Goal: Communication & Community: Connect with others

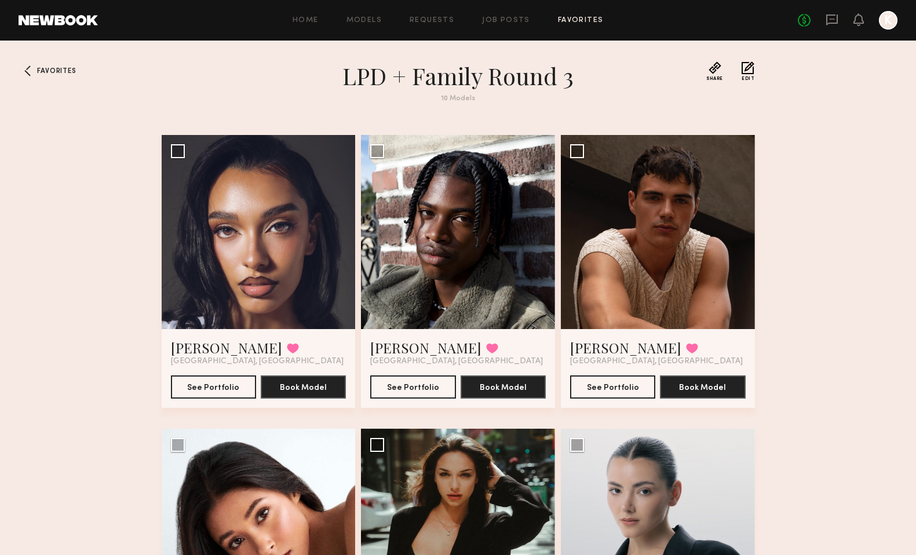
scroll to position [772, 0]
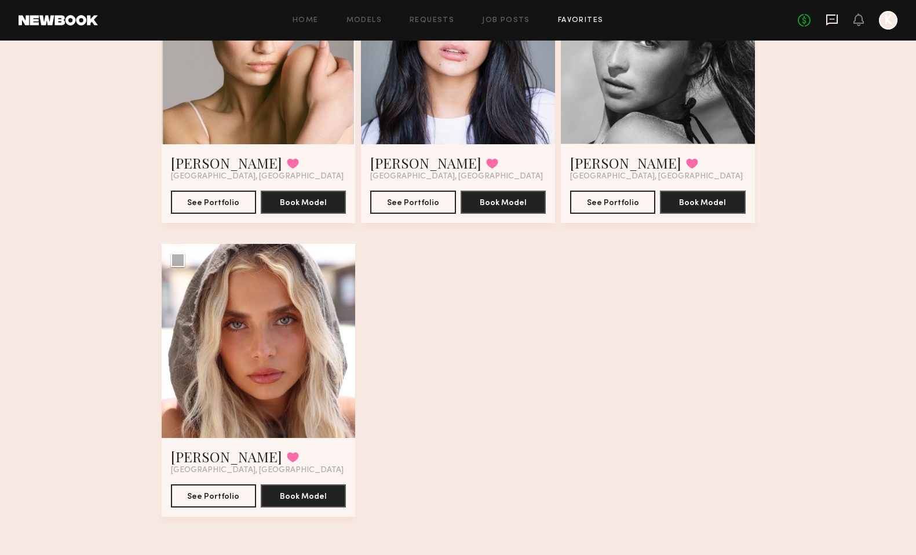
click at [831, 24] on icon at bounding box center [832, 19] width 13 height 13
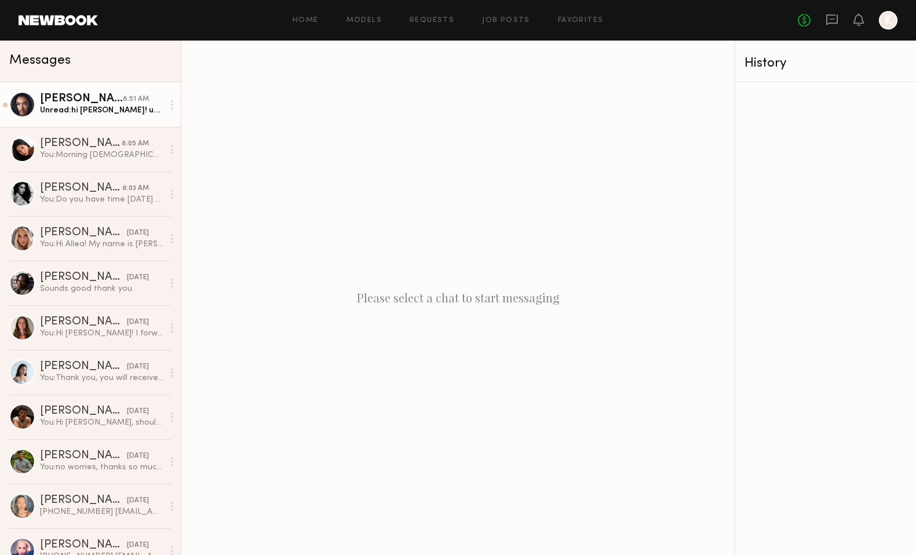
click at [105, 119] on link "Dominique L. 8:51 AM Unread: hi kayla! unfortunately i won’t be back in town ti…" at bounding box center [90, 104] width 181 height 45
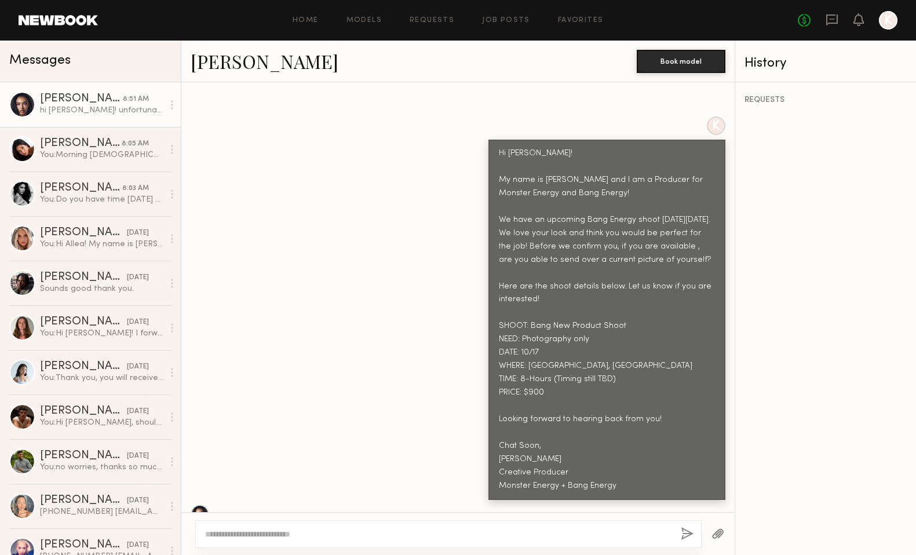
scroll to position [974, 0]
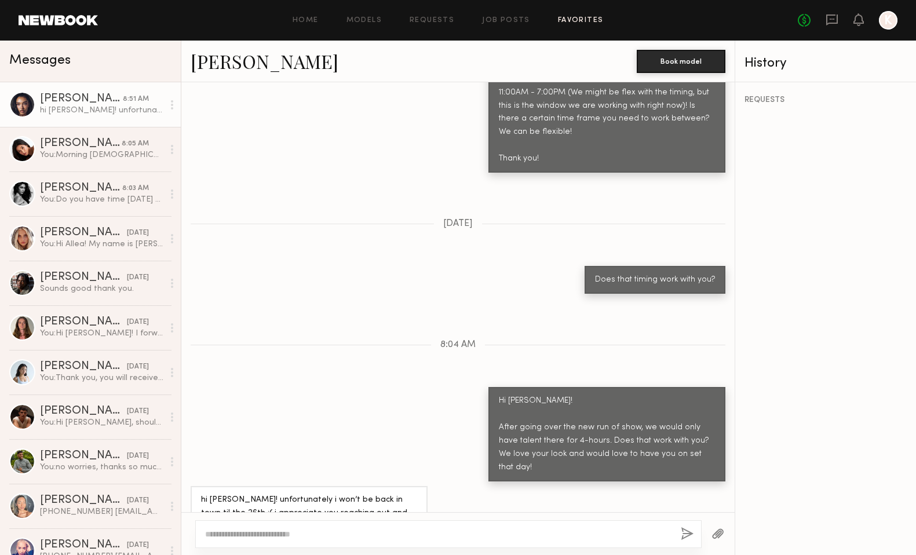
click at [564, 17] on link "Favorites" at bounding box center [581, 21] width 46 height 8
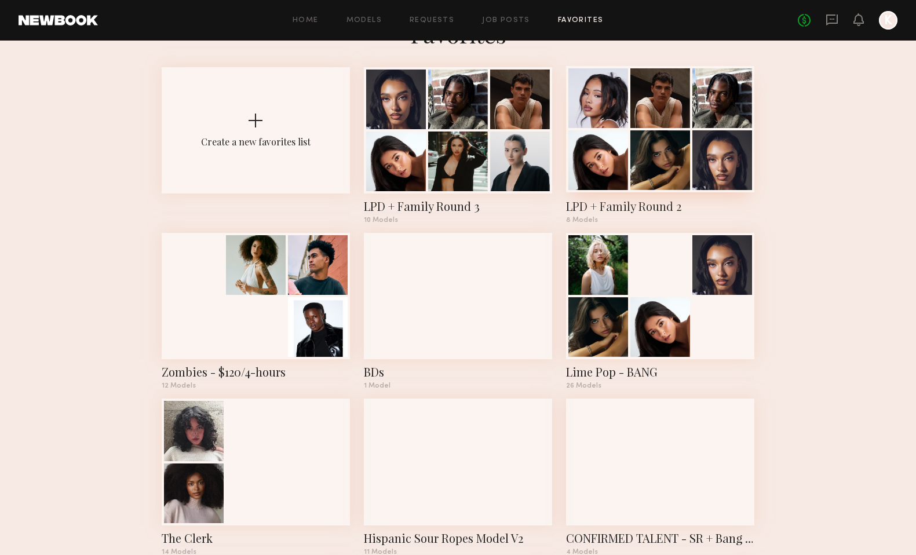
scroll to position [39, 0]
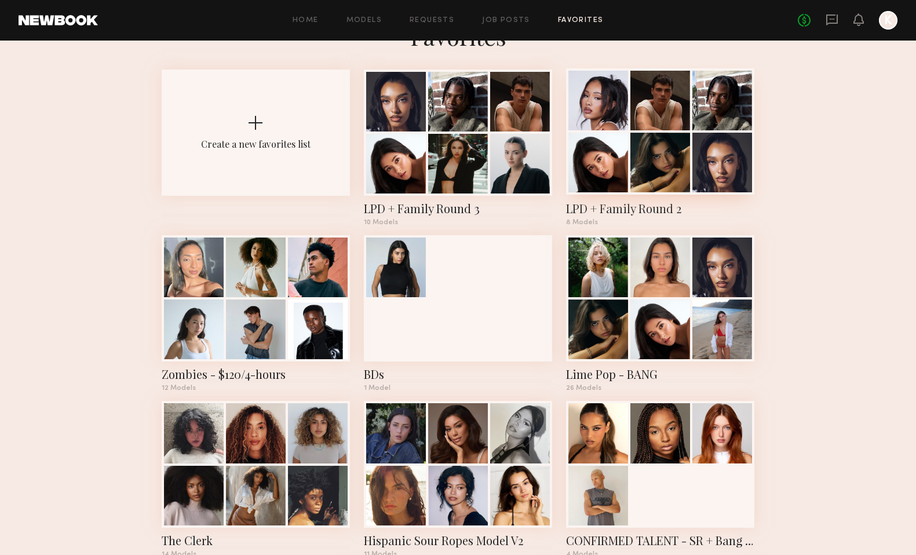
click at [650, 130] on div at bounding box center [660, 131] width 188 height 126
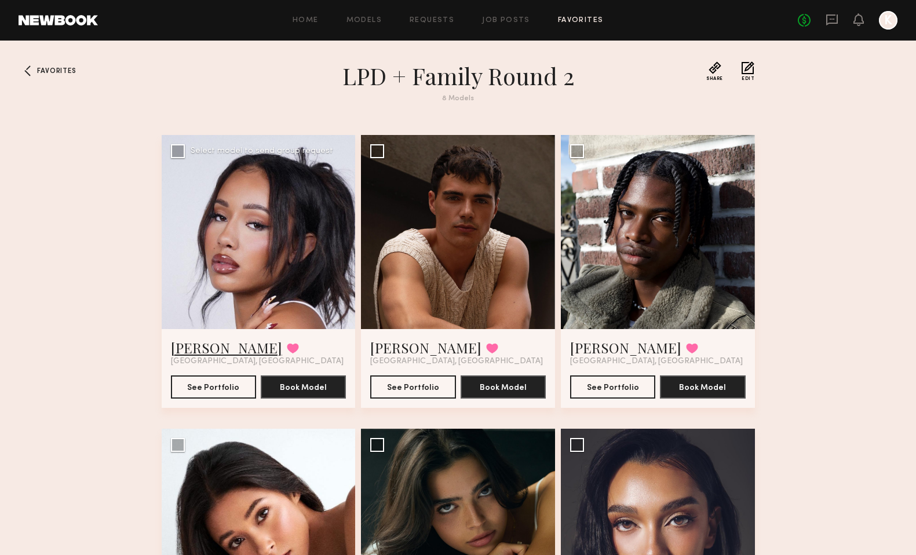
click at [188, 343] on link "Riley G." at bounding box center [226, 347] width 111 height 19
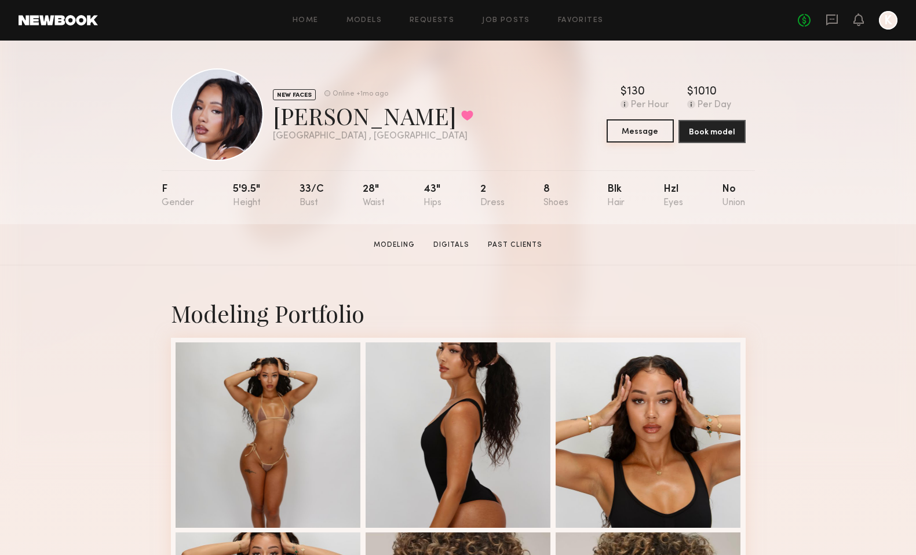
click at [652, 134] on button "Message" at bounding box center [640, 130] width 67 height 23
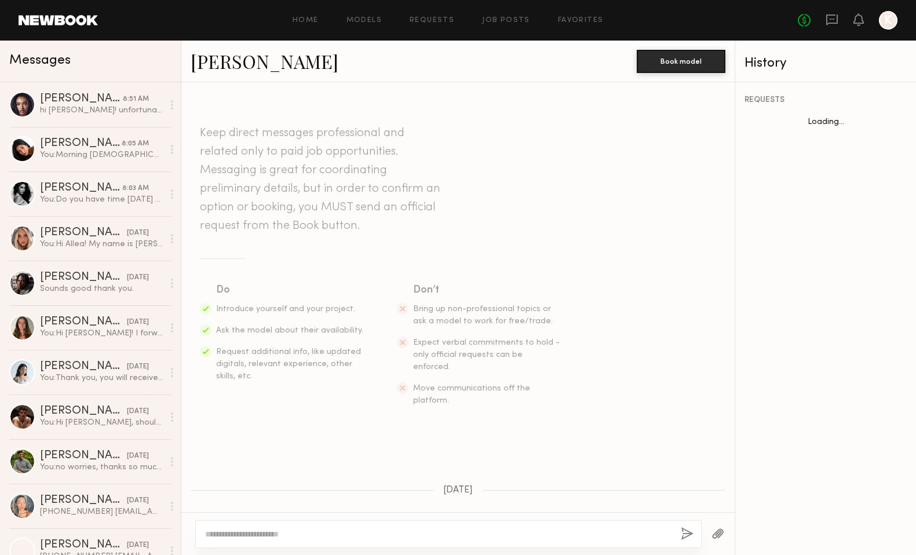
scroll to position [390, 0]
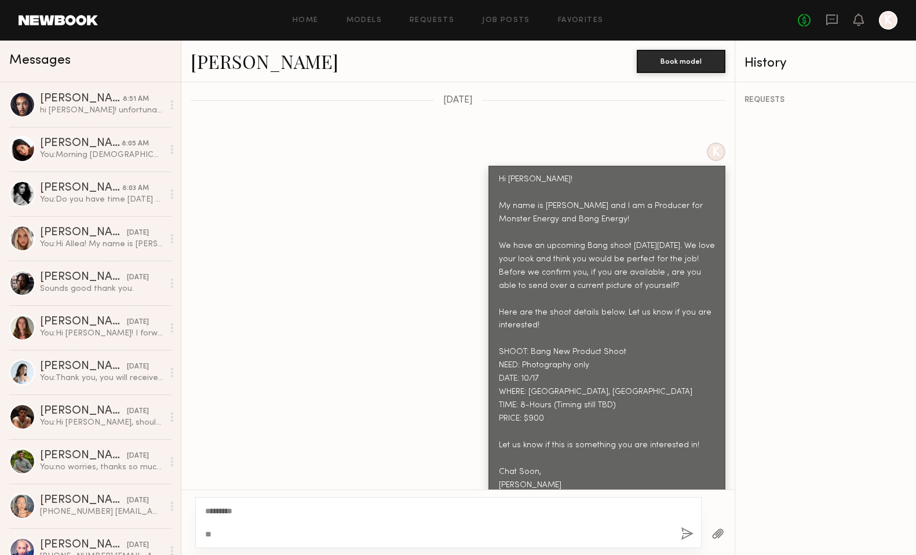
click at [213, 509] on textarea "********* *" at bounding box center [438, 522] width 466 height 35
click at [226, 538] on textarea "********* *" at bounding box center [438, 522] width 466 height 35
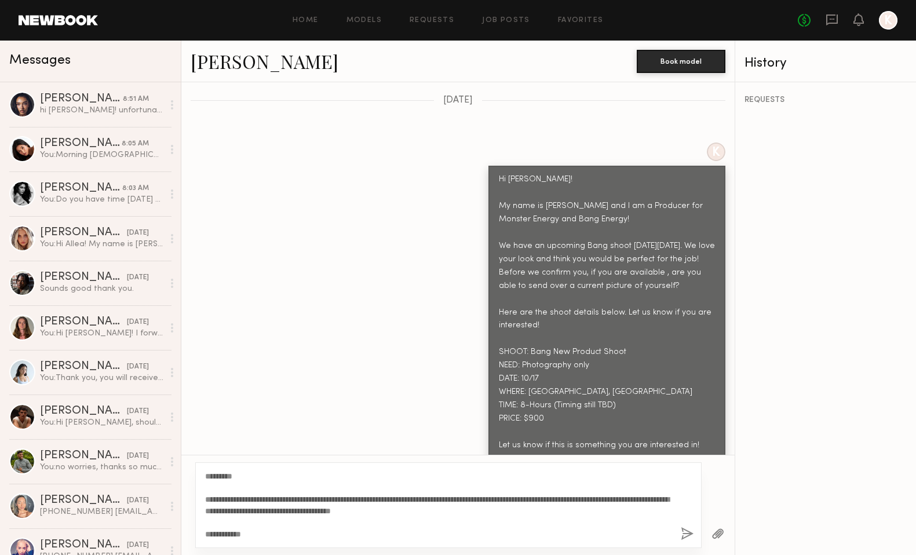
type textarea "**********"
click at [684, 528] on button "button" at bounding box center [687, 534] width 13 height 14
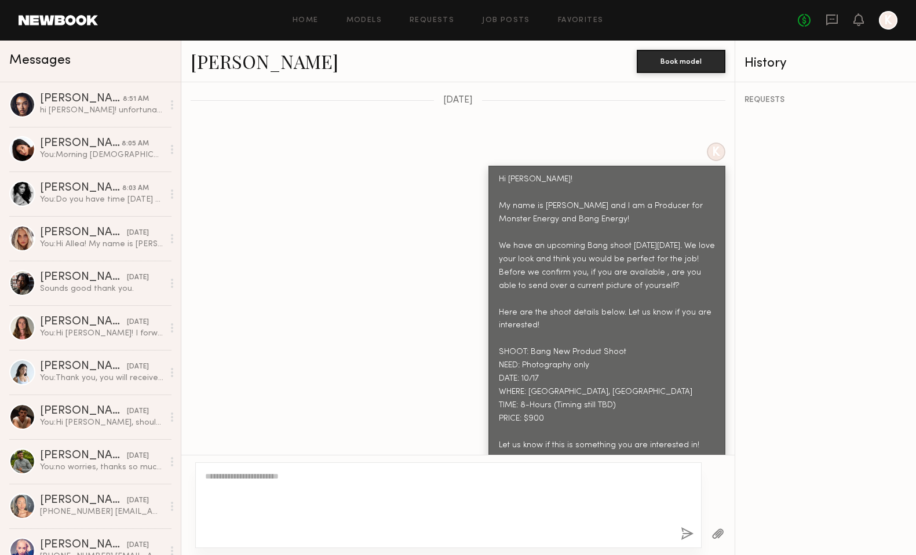
scroll to position [691, 0]
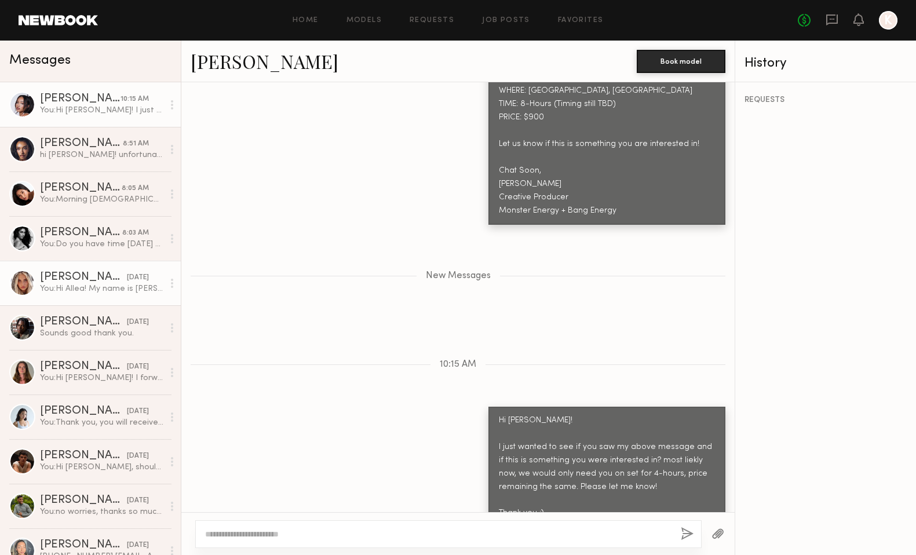
click at [78, 285] on div "You: Hi Allea! My name is Kayla Selenski and I am a Producer for Monster Energy…" at bounding box center [101, 288] width 123 height 11
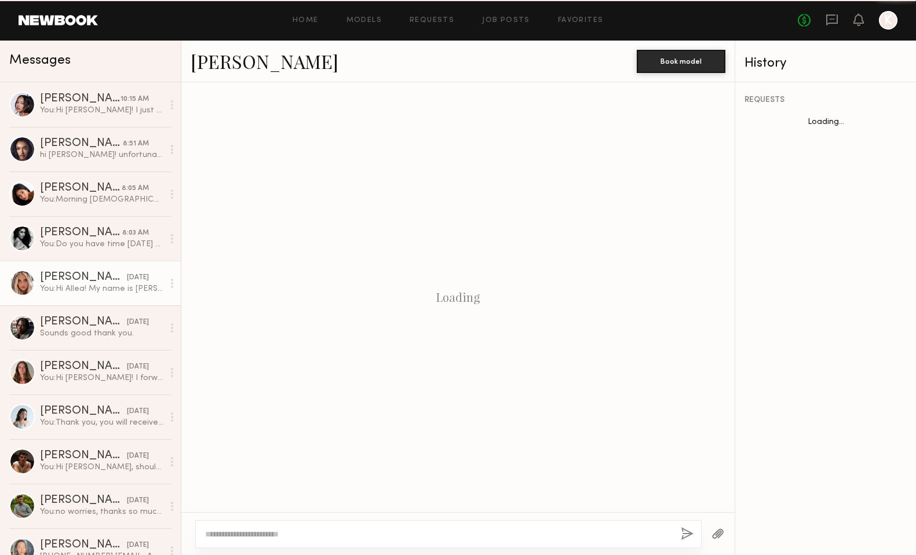
scroll to position [390, 0]
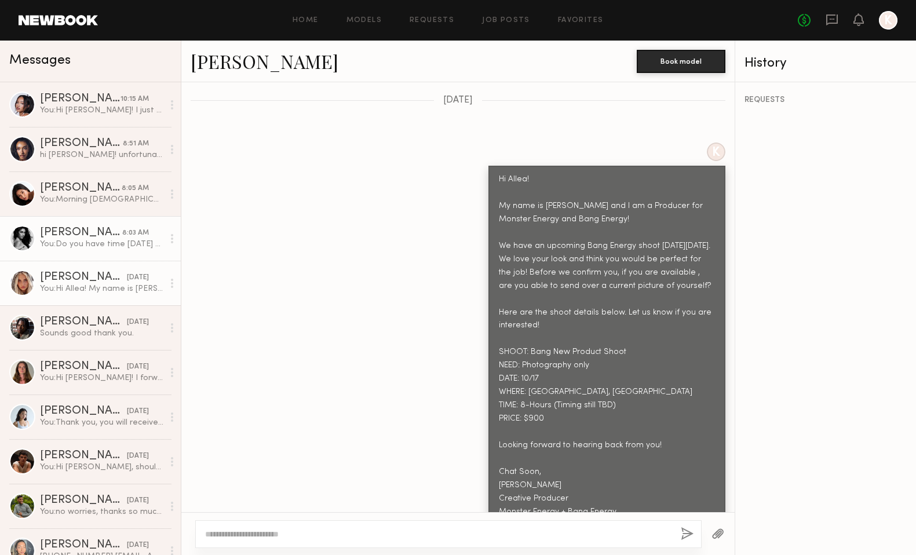
click at [107, 248] on div "You: Do you have time today to hop on a quick 5 minute call about the project?" at bounding box center [101, 244] width 123 height 11
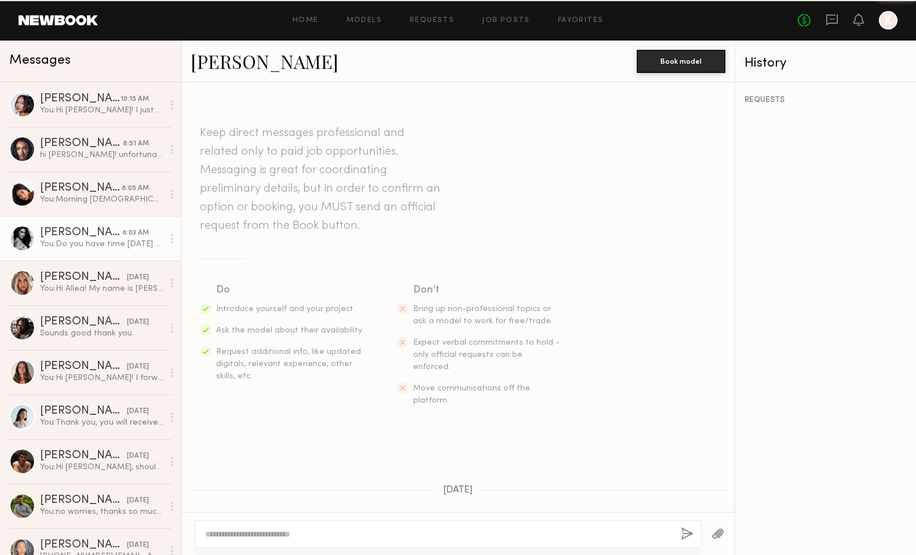
scroll to position [982, 0]
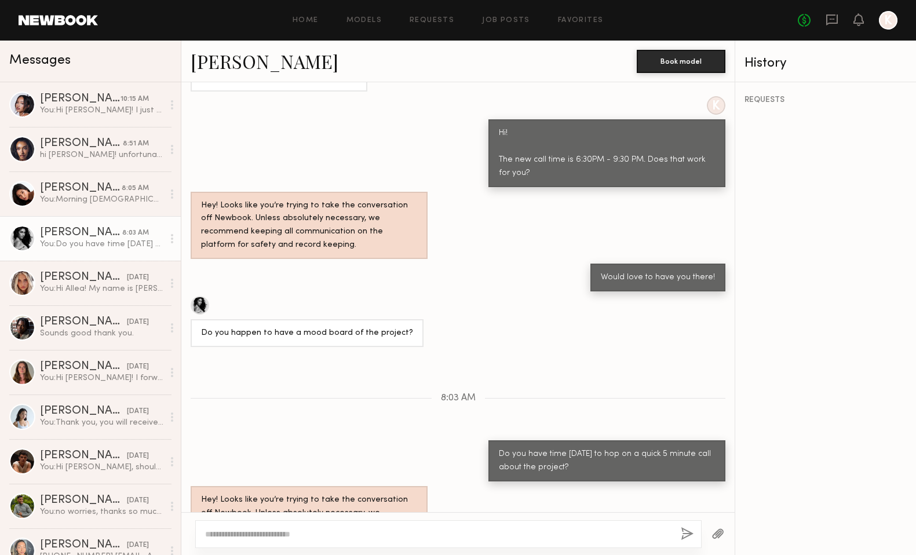
click at [348, 535] on textarea at bounding box center [438, 534] width 466 height 12
type textarea "**********"
drag, startPoint x: 363, startPoint y: 538, endPoint x: 191, endPoint y: 529, distance: 172.9
click at [191, 529] on div "**********" at bounding box center [457, 533] width 553 height 43
click at [399, 381] on div "Keep direct messages professional and related only to paid job opportunities. M…" at bounding box center [457, 297] width 553 height 430
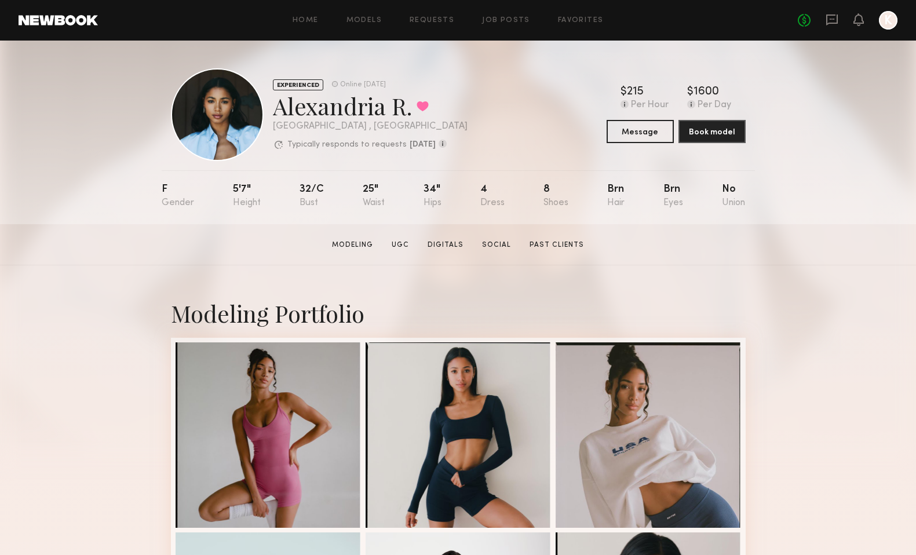
scroll to position [2, 0]
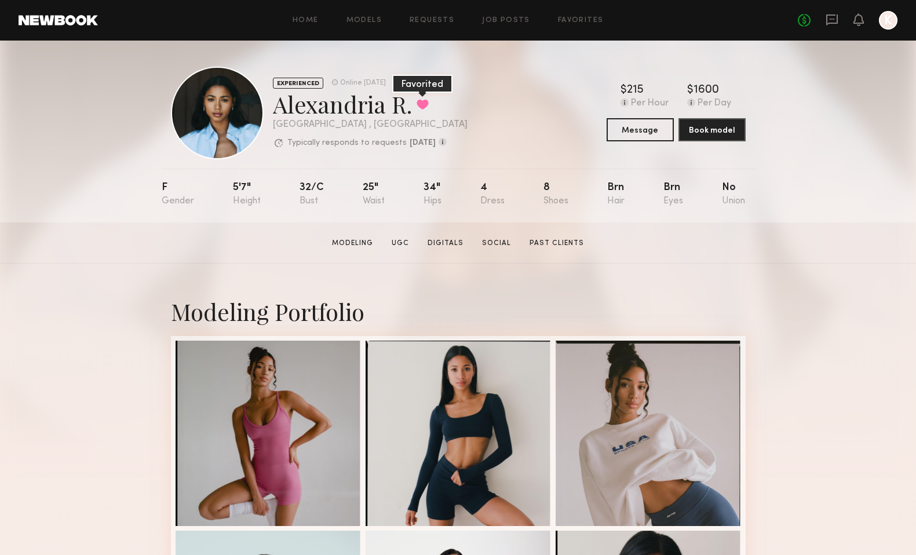
click at [424, 100] on button at bounding box center [423, 104] width 12 height 10
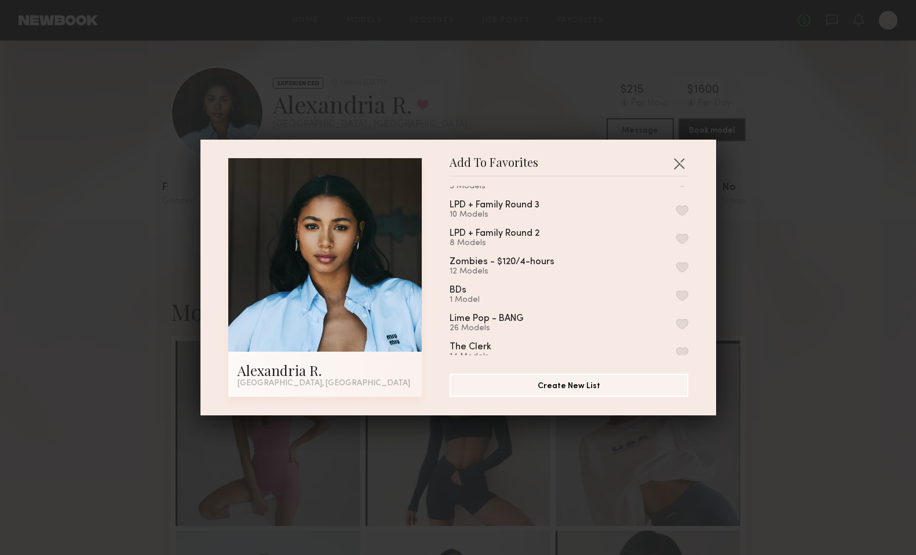
scroll to position [27, 0]
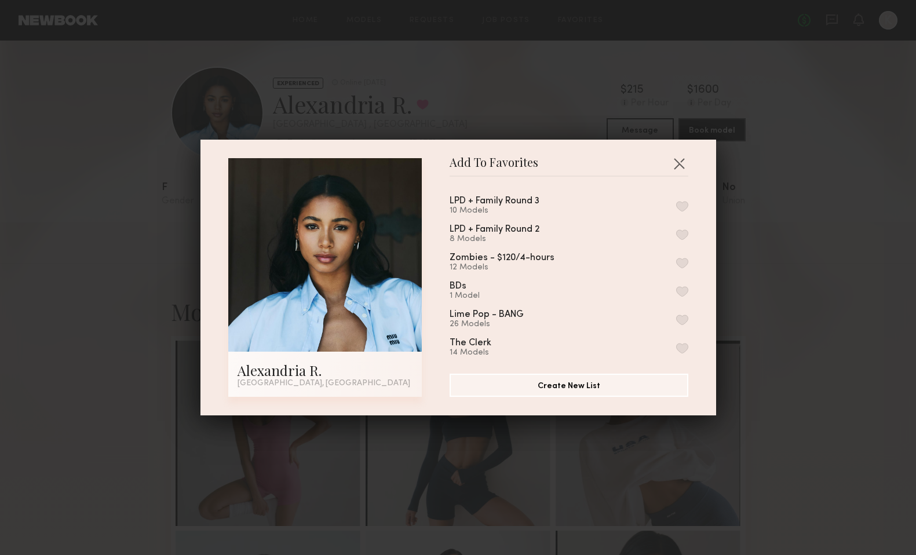
click at [683, 315] on button "button" at bounding box center [682, 320] width 12 height 10
click at [679, 168] on button "button" at bounding box center [679, 163] width 19 height 19
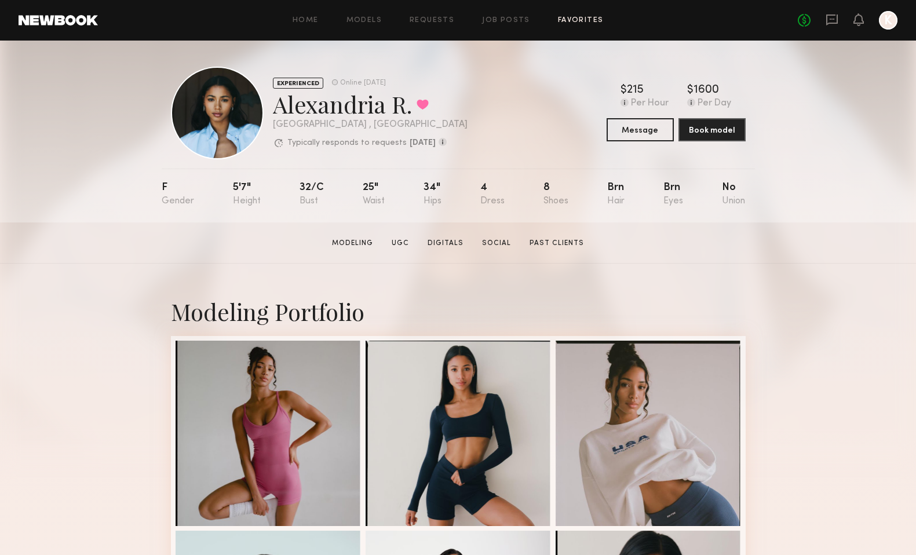
click at [558, 23] on link "Favorites" at bounding box center [581, 21] width 46 height 8
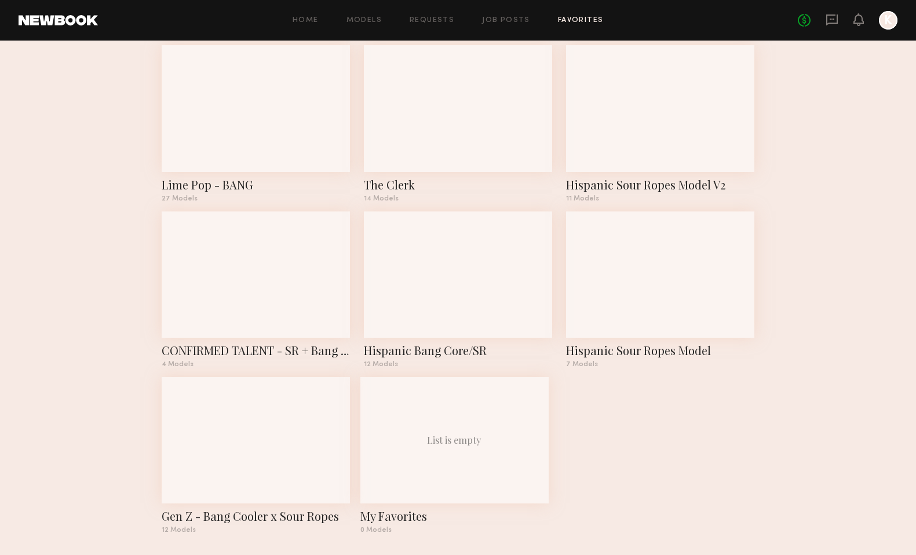
scroll to position [402, 0]
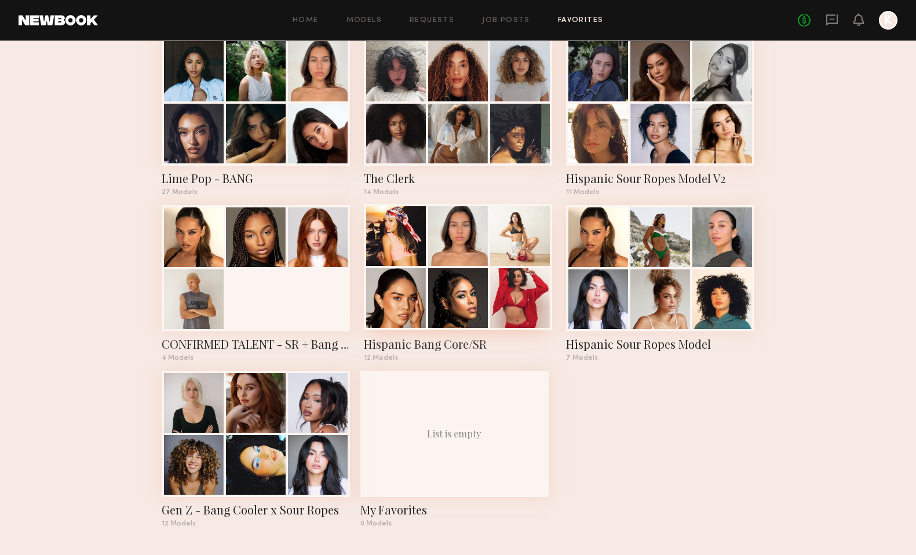
click at [486, 298] on div at bounding box center [458, 298] width 60 height 60
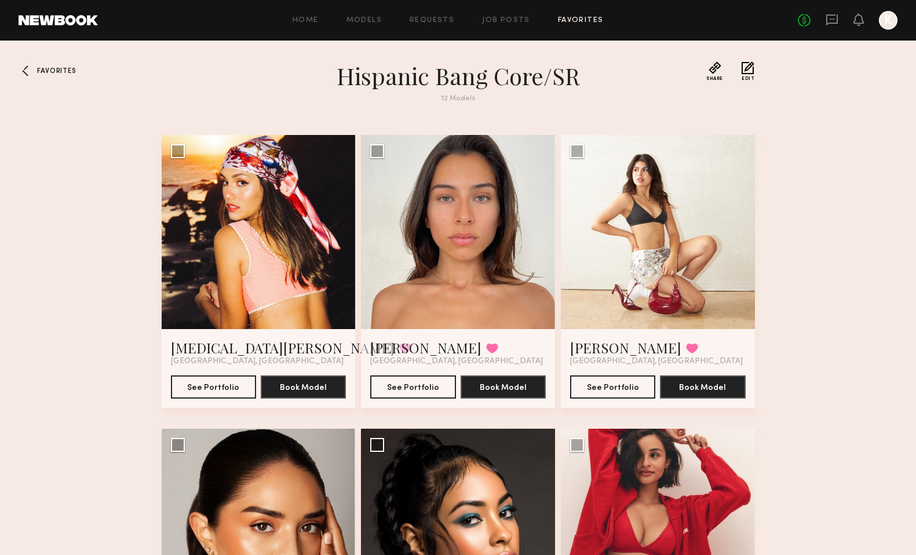
click at [35, 69] on div at bounding box center [28, 70] width 19 height 19
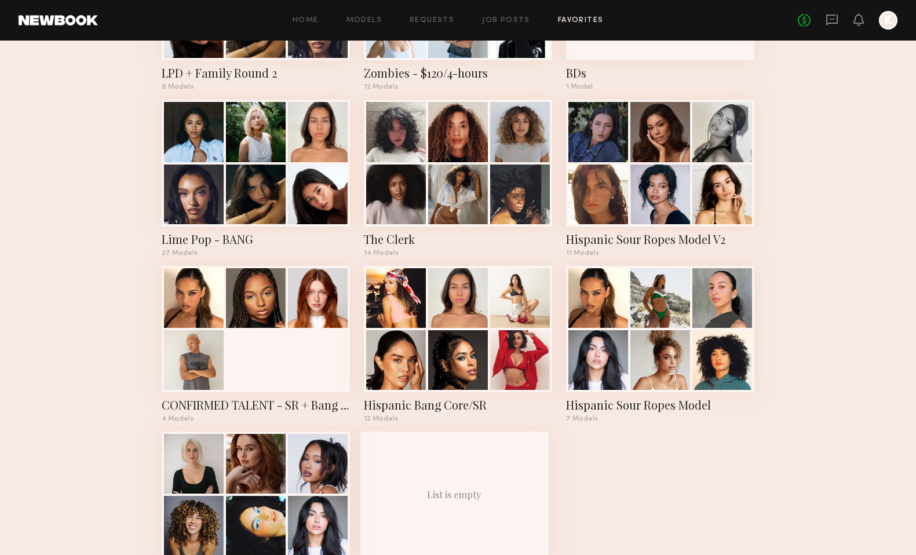
scroll to position [393, 0]
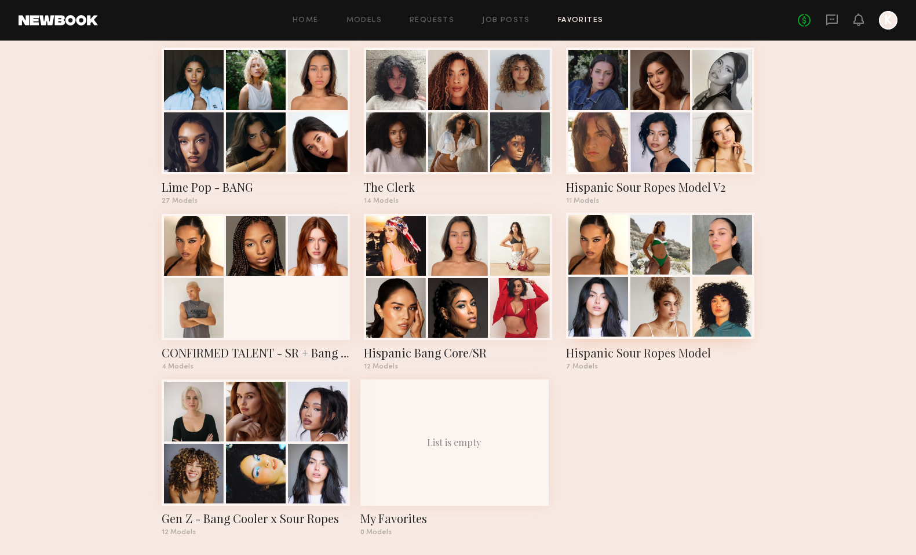
click at [646, 351] on div "Hispanic Sour Ropes Model" at bounding box center [660, 353] width 188 height 16
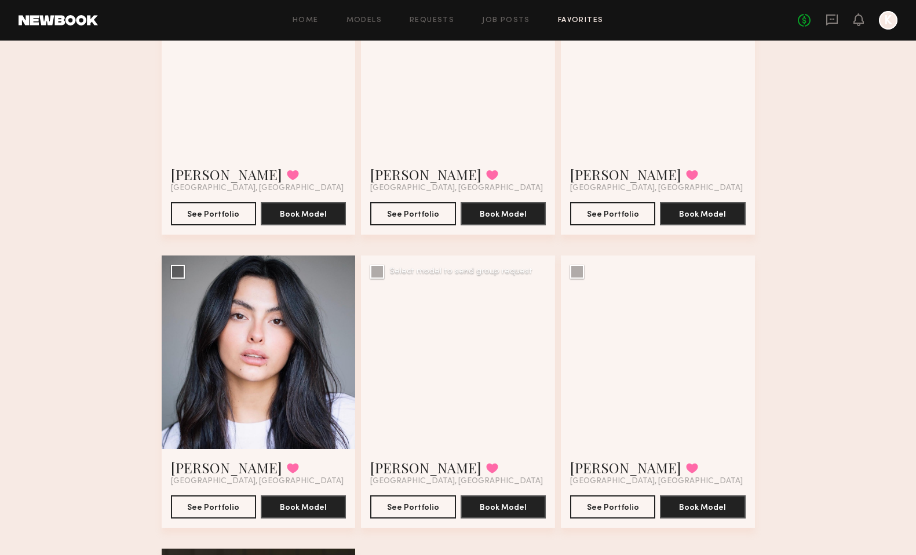
scroll to position [417, 0]
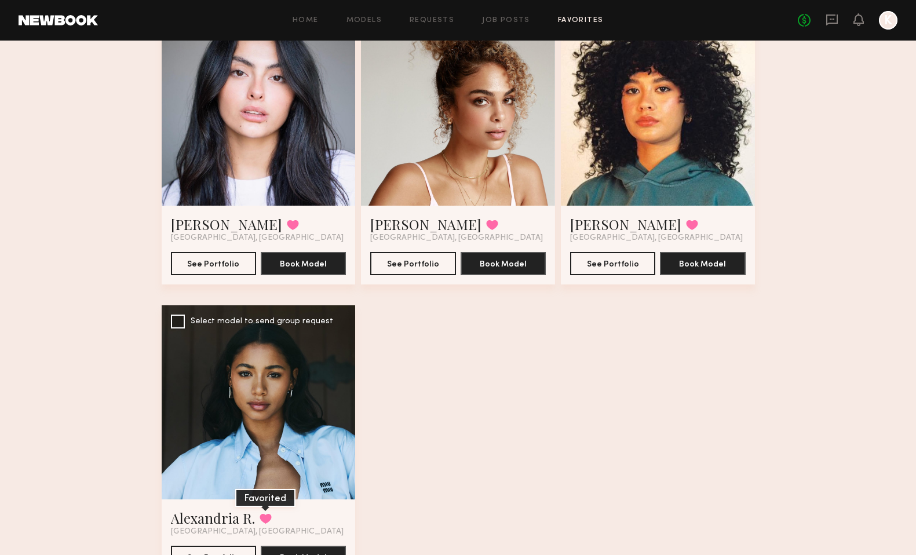
click at [264, 517] on button at bounding box center [266, 518] width 12 height 10
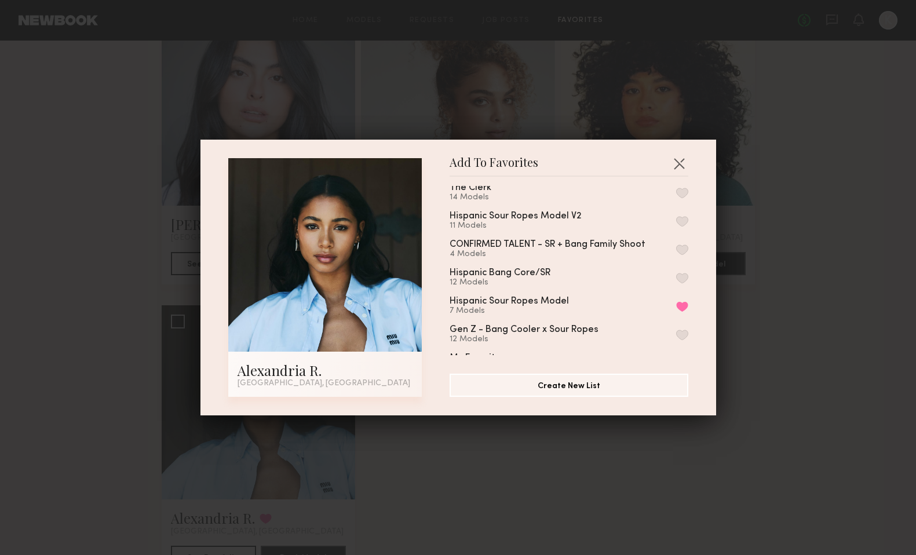
scroll to position [186, 0]
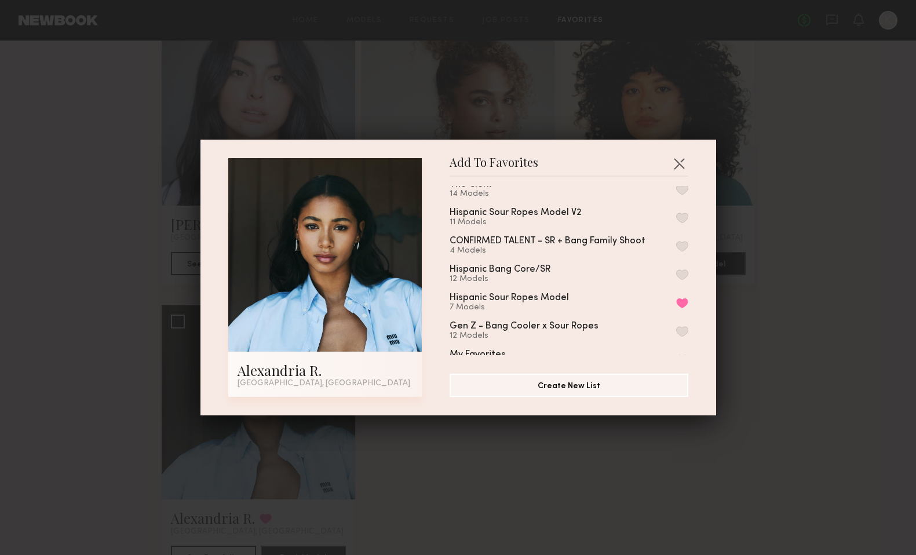
click at [683, 269] on button "button" at bounding box center [682, 274] width 12 height 10
click at [679, 166] on button "button" at bounding box center [679, 163] width 19 height 19
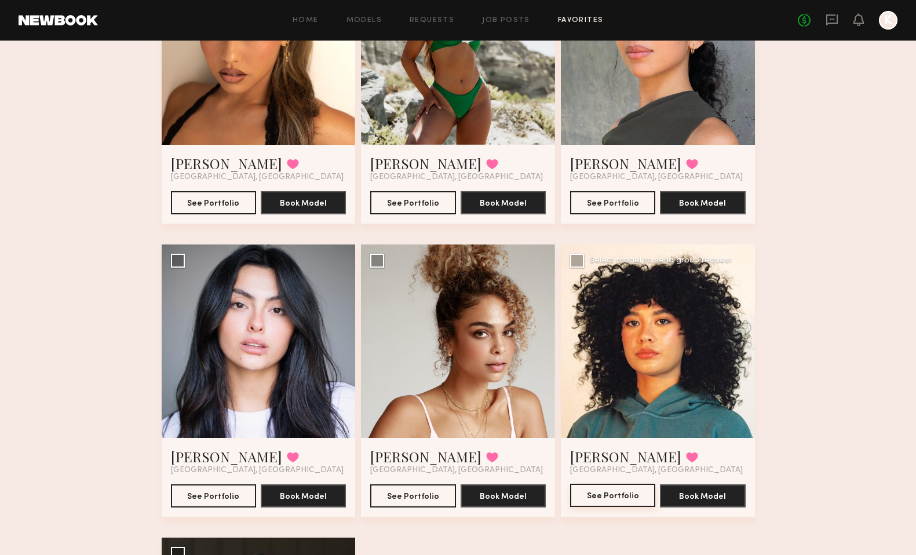
scroll to position [187, 0]
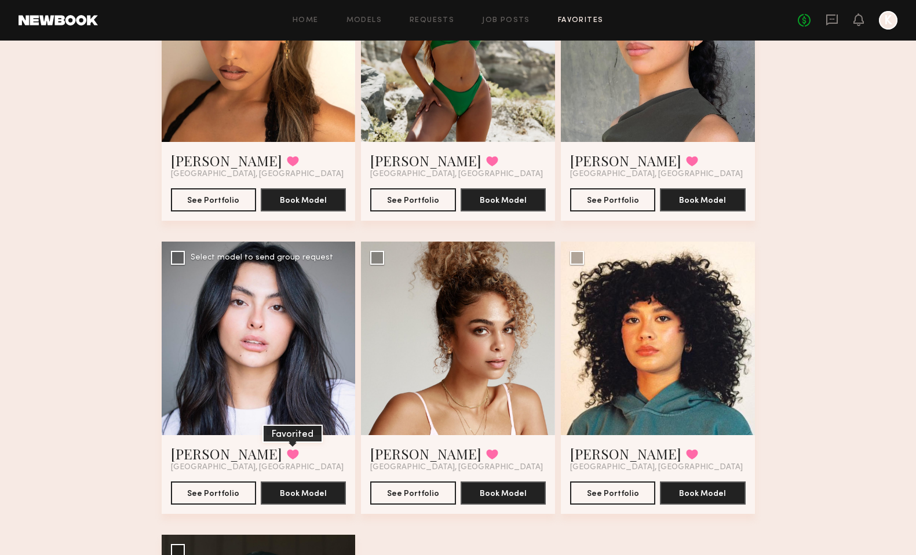
click at [287, 454] on button at bounding box center [293, 454] width 12 height 10
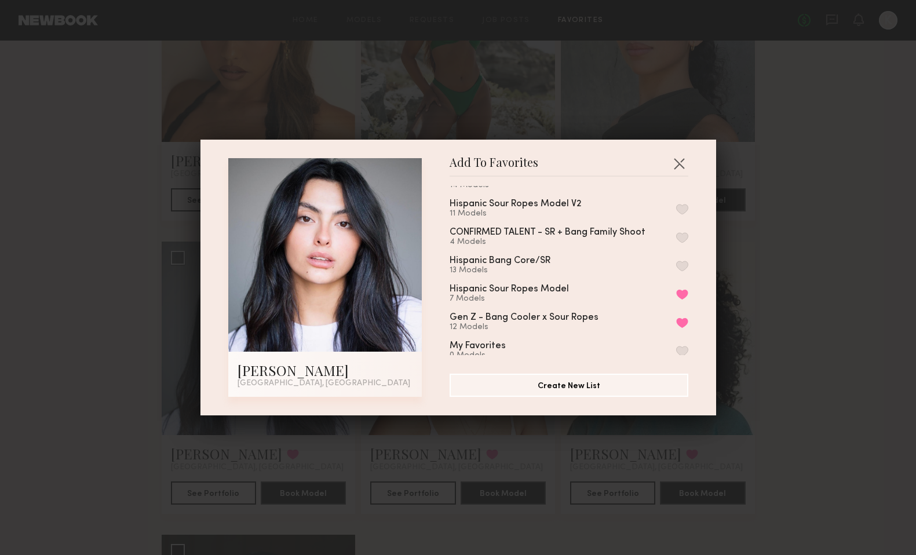
scroll to position [202, 0]
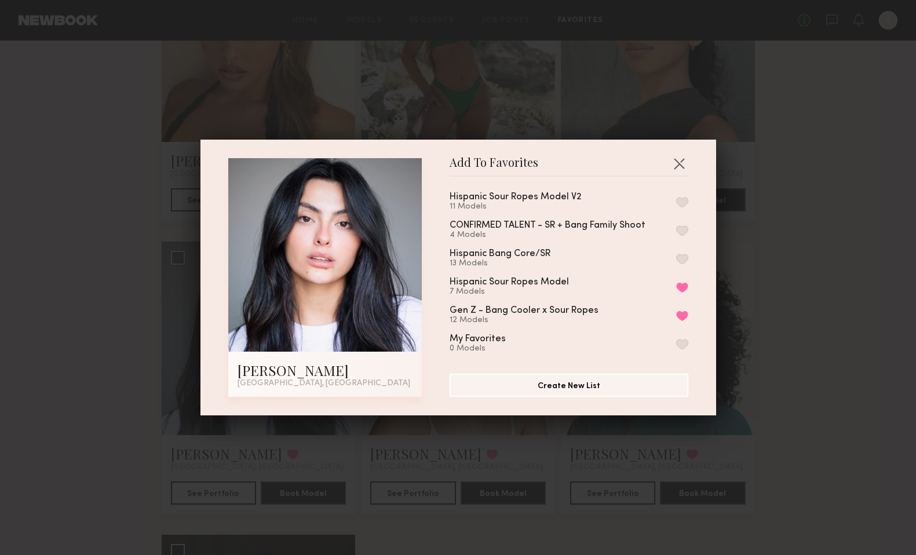
click at [684, 254] on button "button" at bounding box center [682, 259] width 12 height 10
click at [683, 164] on button "button" at bounding box center [679, 163] width 19 height 19
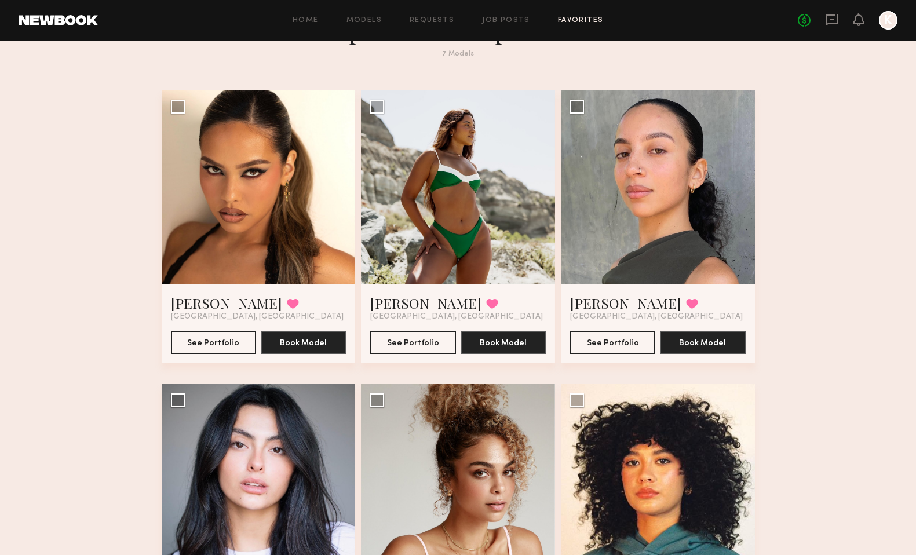
scroll to position [0, 0]
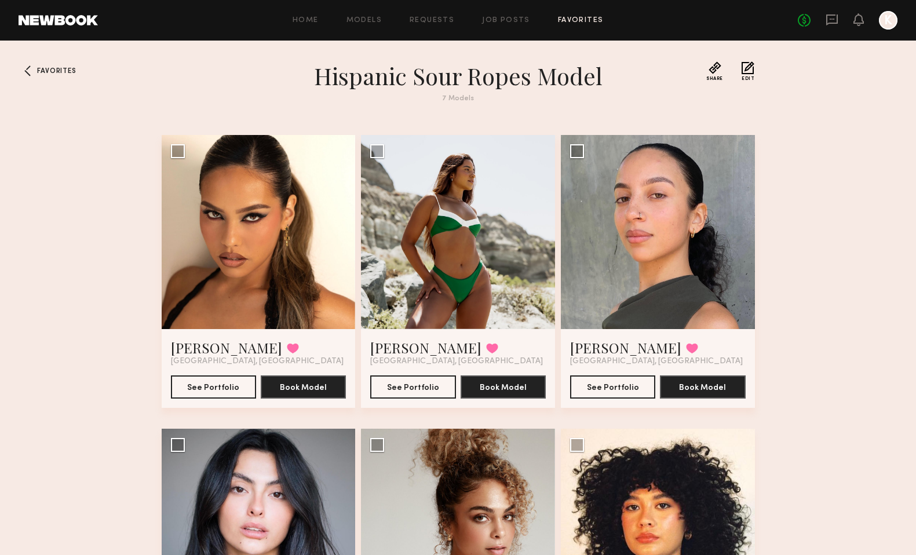
click at [585, 21] on link "Favorites" at bounding box center [581, 21] width 46 height 8
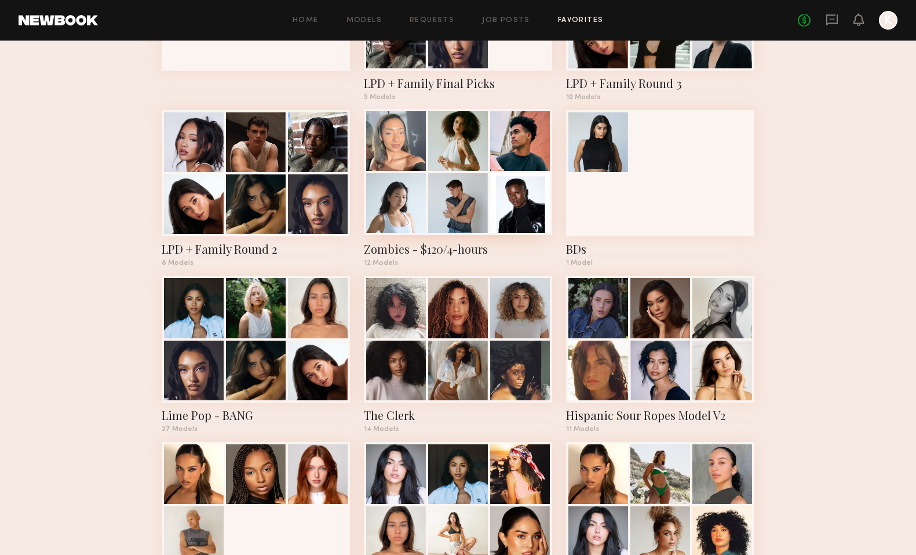
scroll to position [402, 0]
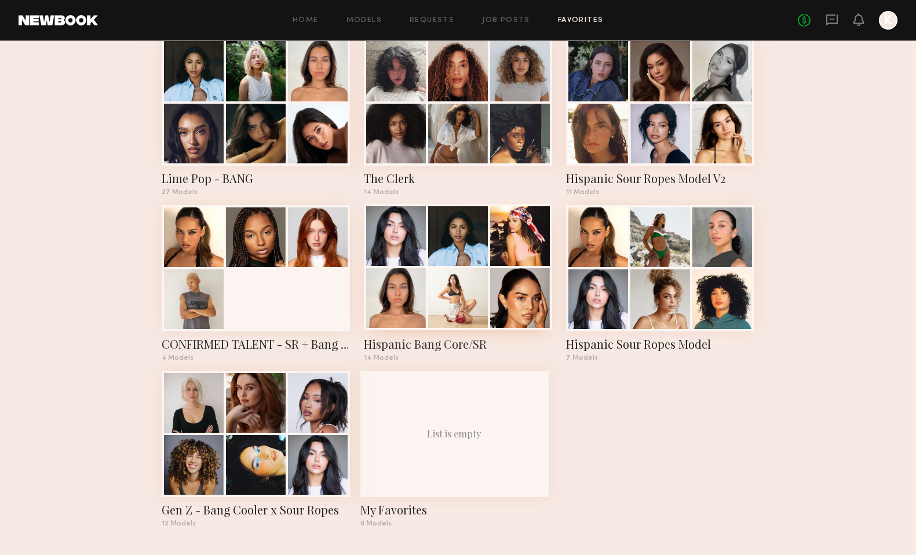
click at [471, 337] on div "Hispanic Bang Core/SR" at bounding box center [458, 344] width 188 height 16
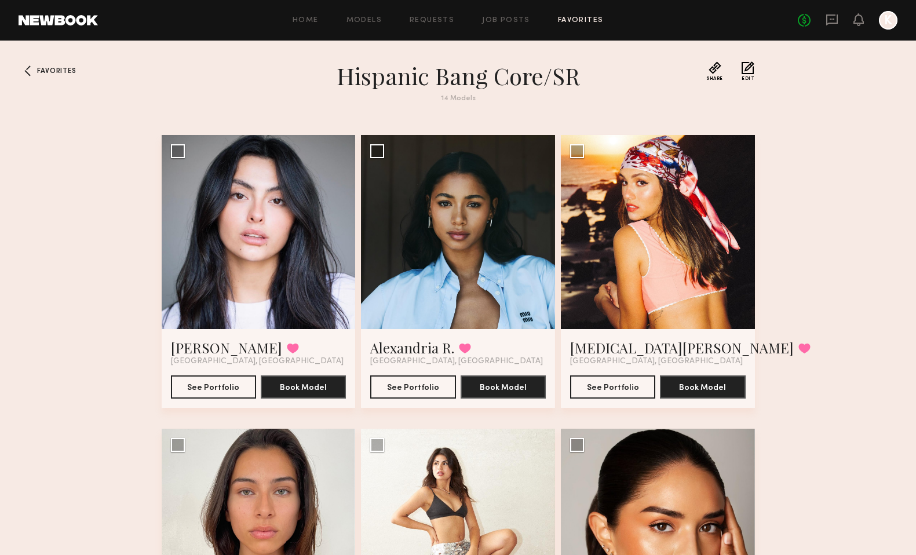
click at [575, 19] on link "Favorites" at bounding box center [581, 21] width 46 height 8
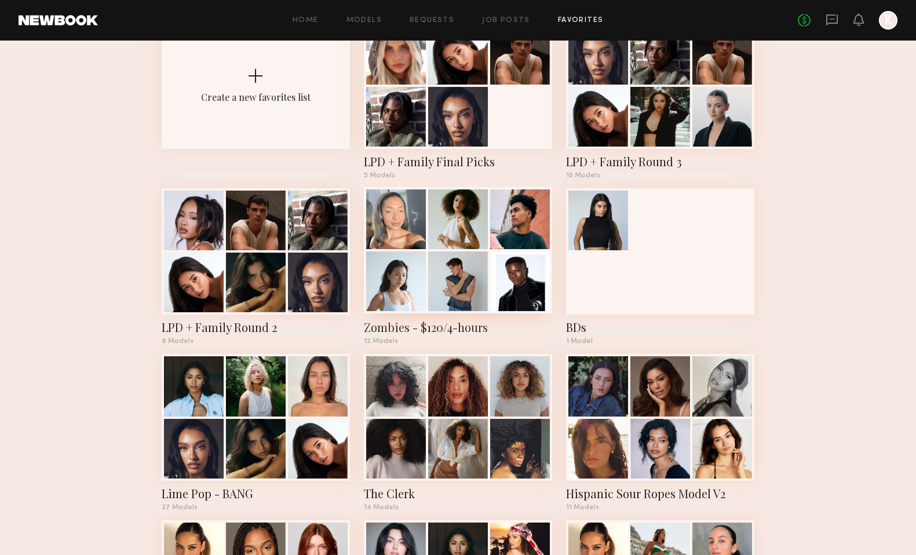
scroll to position [84, 0]
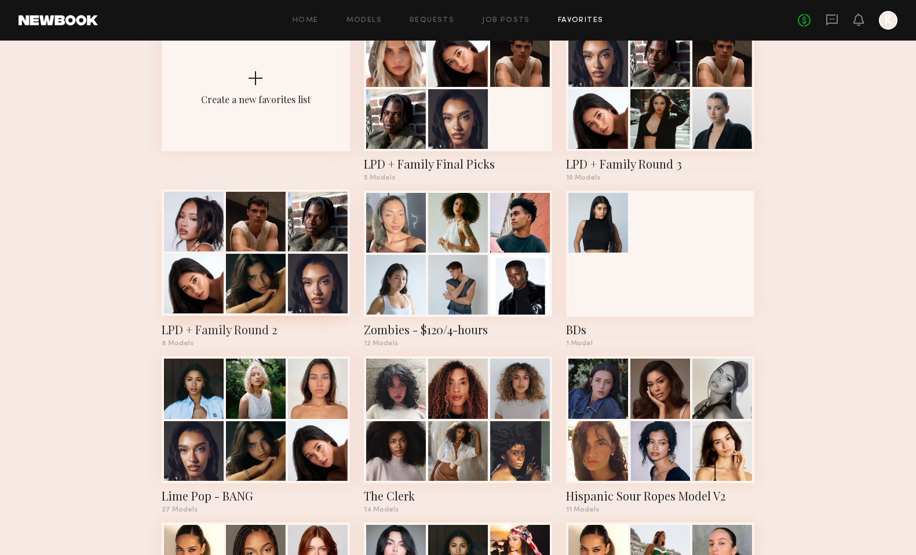
click at [271, 249] on div at bounding box center [256, 222] width 60 height 60
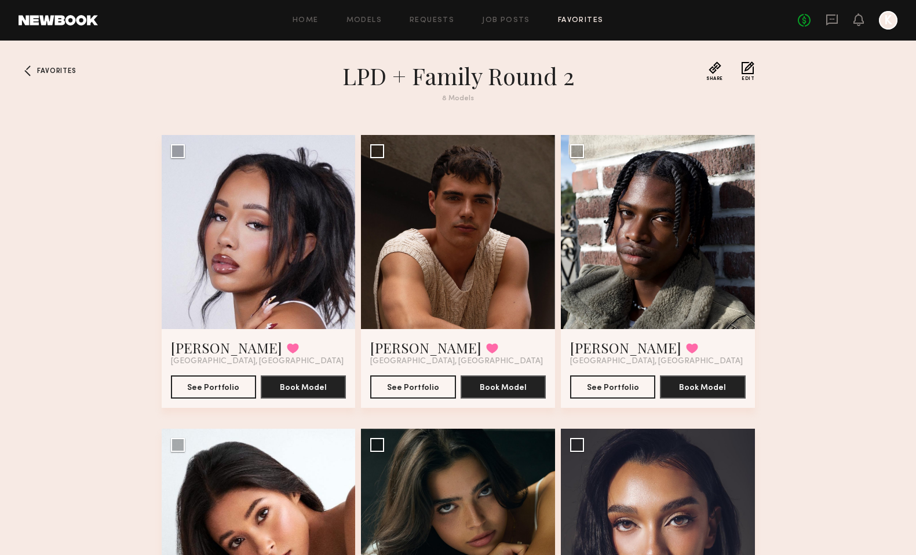
click at [581, 25] on div "Home Models Requests Job Posts Favorites Sign Out No fees up to $5,000 K" at bounding box center [498, 20] width 800 height 19
click at [581, 20] on link "Favorites" at bounding box center [581, 21] width 46 height 8
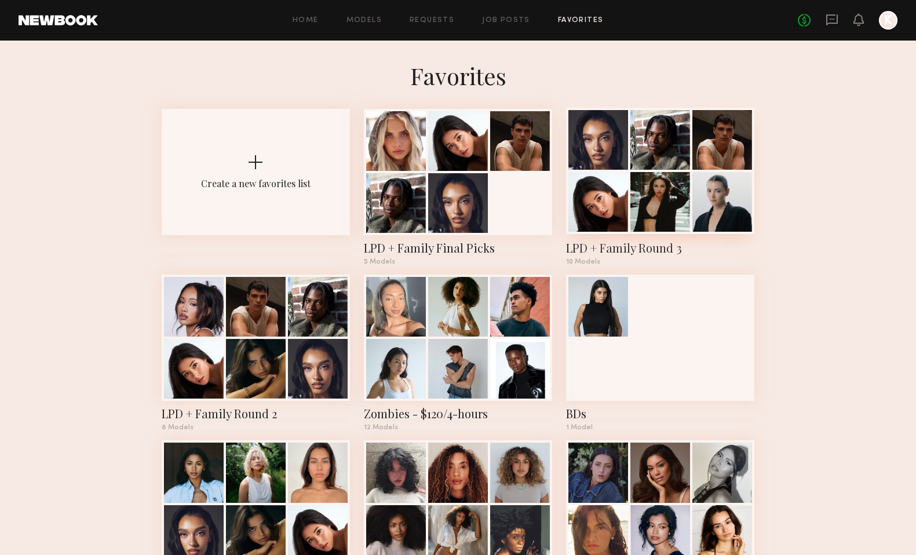
click at [678, 192] on div at bounding box center [660, 202] width 60 height 60
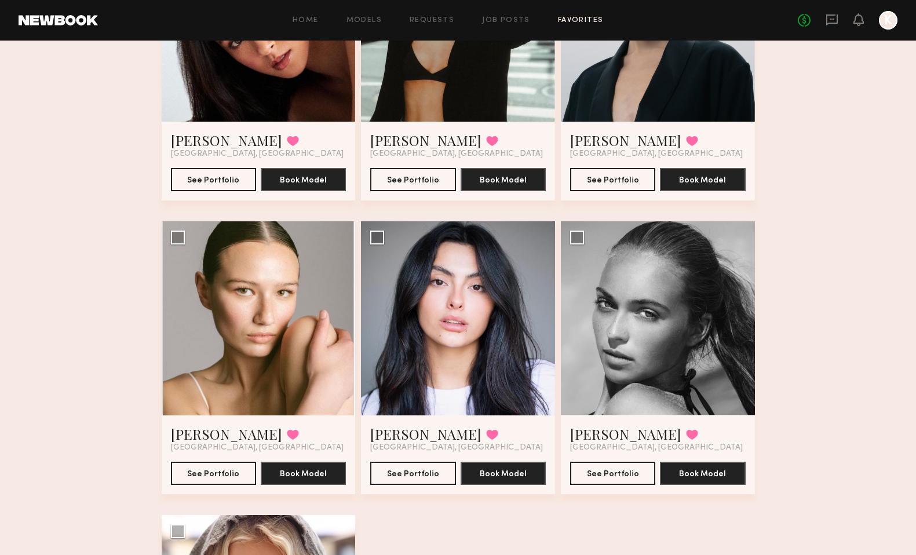
scroll to position [496, 0]
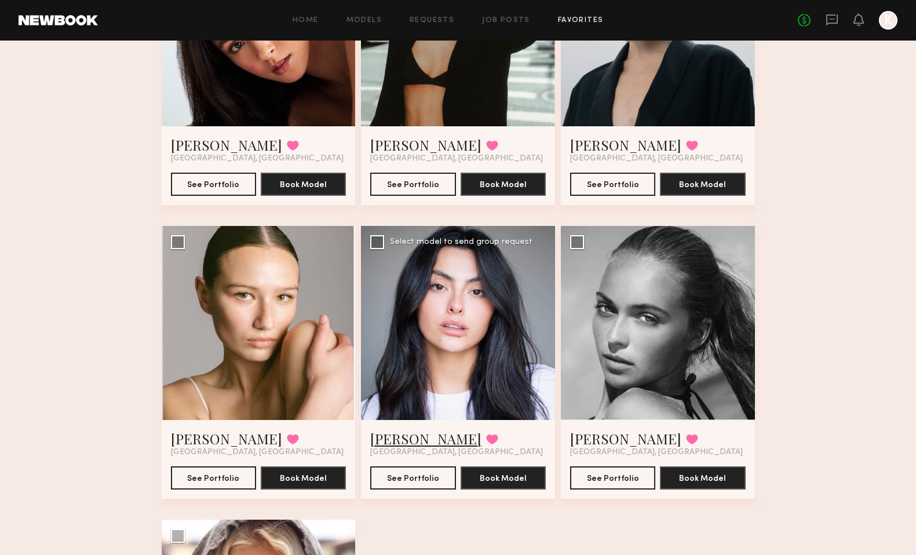
click at [384, 437] on link "[PERSON_NAME]" at bounding box center [425, 438] width 111 height 19
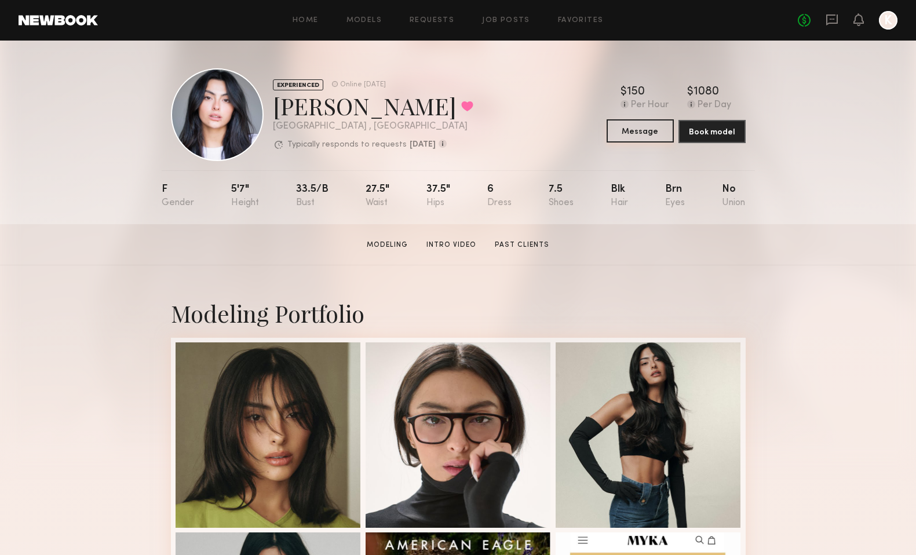
click at [644, 130] on button "Message" at bounding box center [640, 130] width 67 height 23
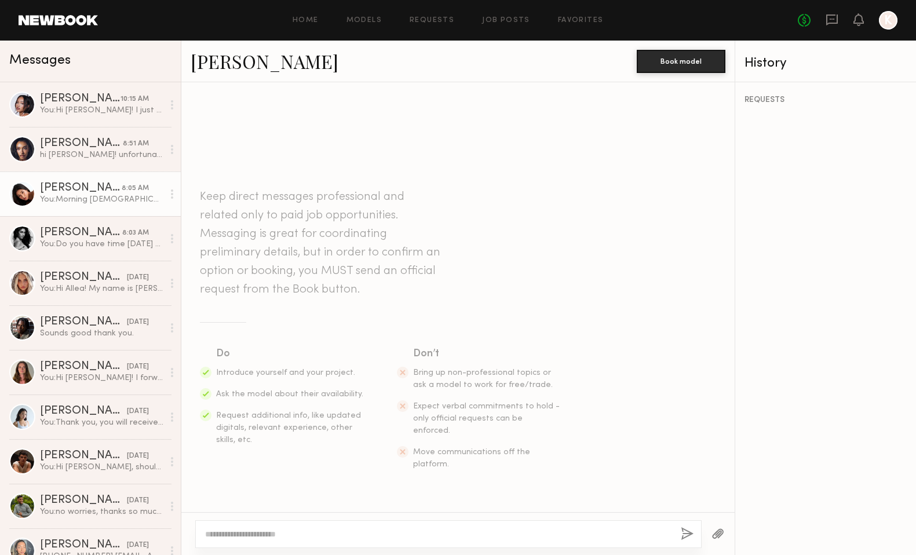
click at [85, 190] on div "[PERSON_NAME]" at bounding box center [81, 189] width 82 height 12
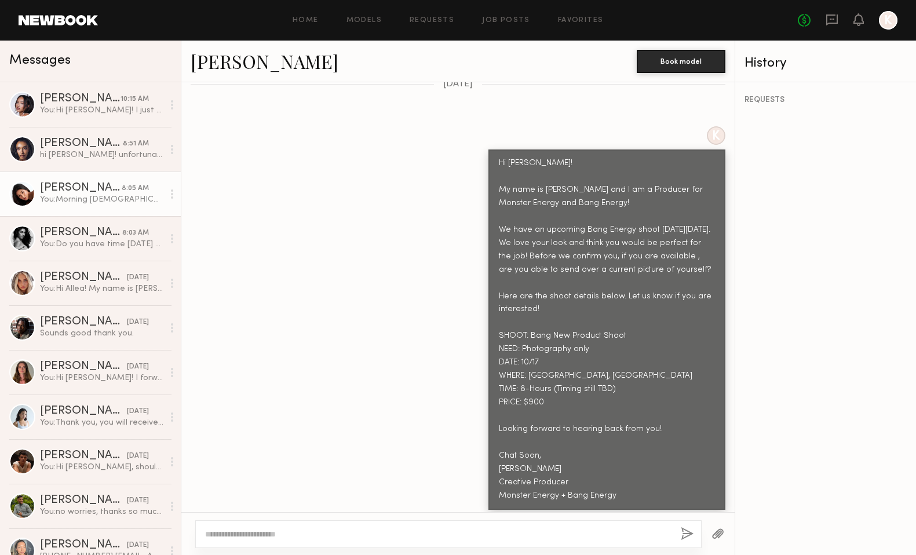
scroll to position [424, 0]
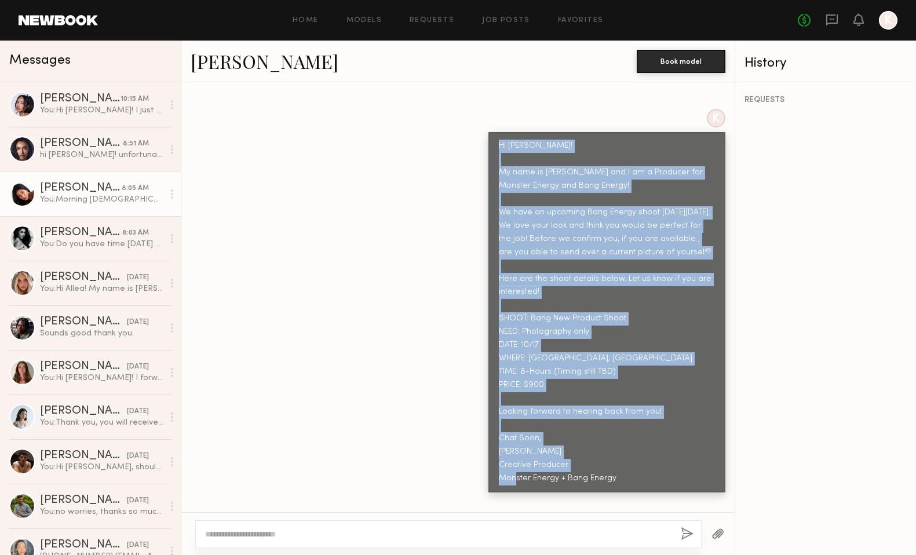
drag, startPoint x: 499, startPoint y: 117, endPoint x: 648, endPoint y: 463, distance: 376.6
click at [648, 463] on div "Hi [PERSON_NAME]! My name is [PERSON_NAME] and I am a Producer for Monster Ener…" at bounding box center [606, 312] width 237 height 360
copy div "Hi [PERSON_NAME]! My name is [PERSON_NAME] and I am a Producer for Monster Ener…"
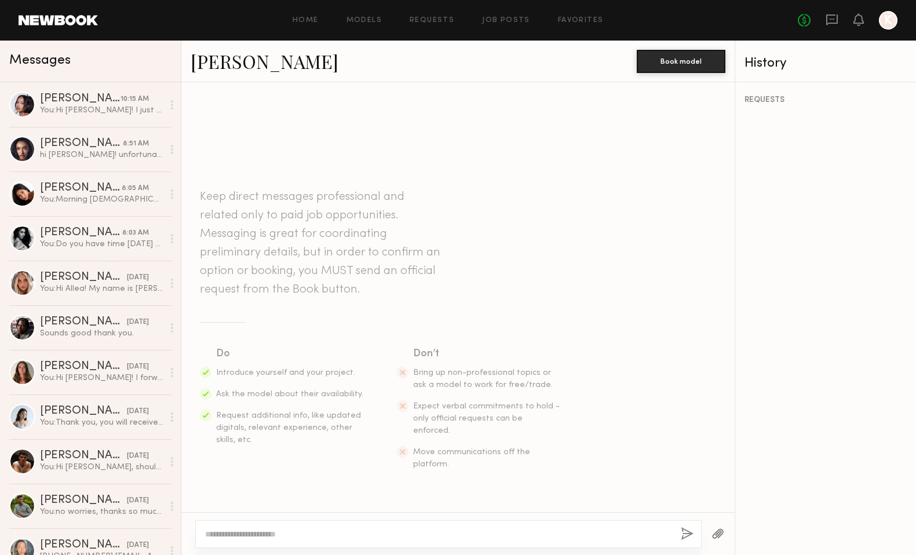
click at [399, 539] on textarea at bounding box center [438, 534] width 466 height 12
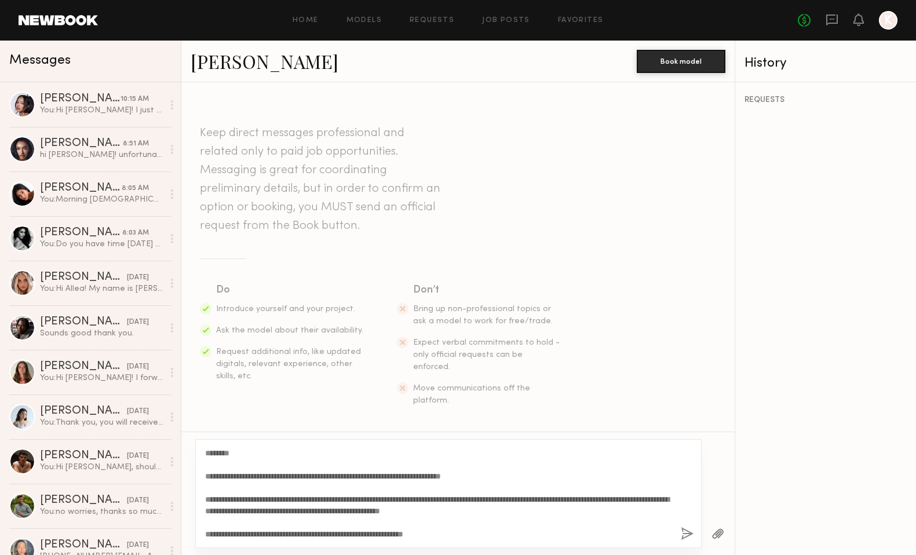
click at [227, 453] on textarea "**********" at bounding box center [438, 493] width 466 height 93
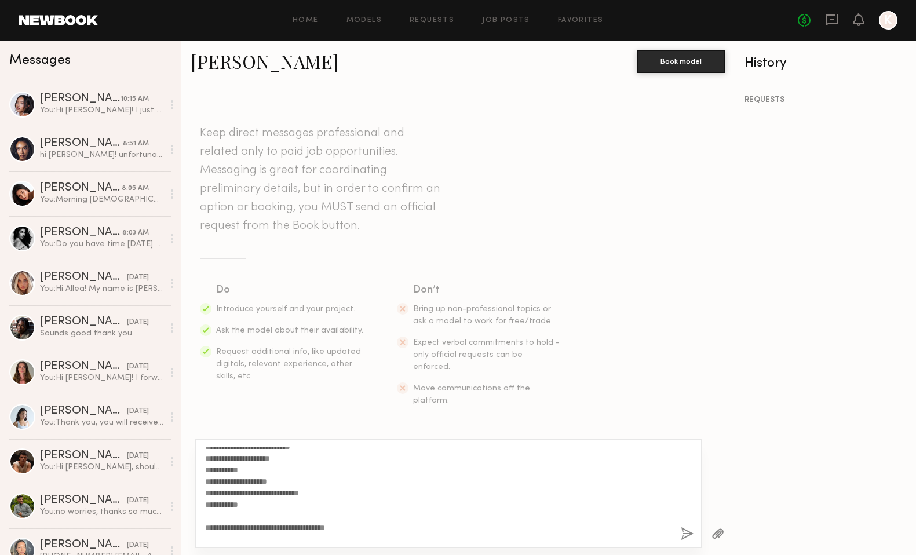
scroll to position [118, 0]
click at [232, 486] on textarea "**********" at bounding box center [438, 493] width 466 height 93
click at [341, 493] on textarea "**********" at bounding box center [438, 493] width 466 height 93
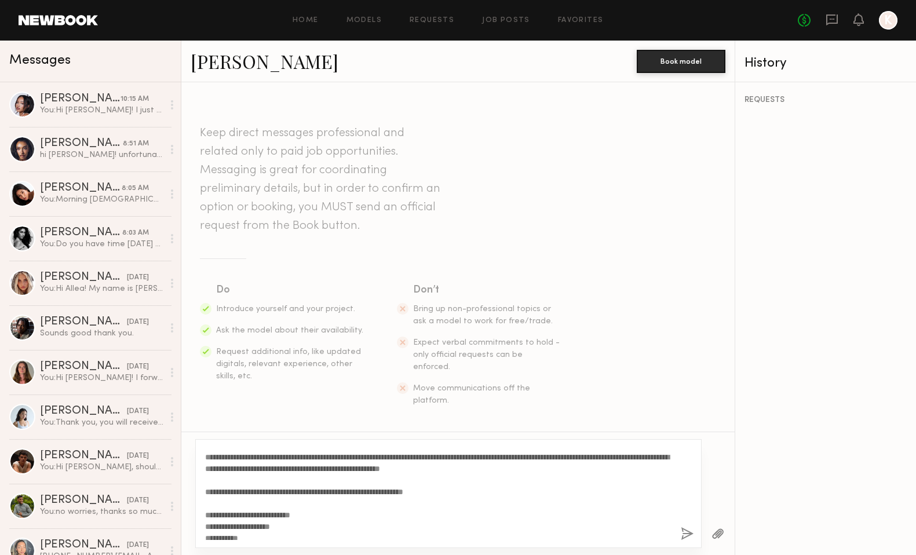
scroll to position [0, 0]
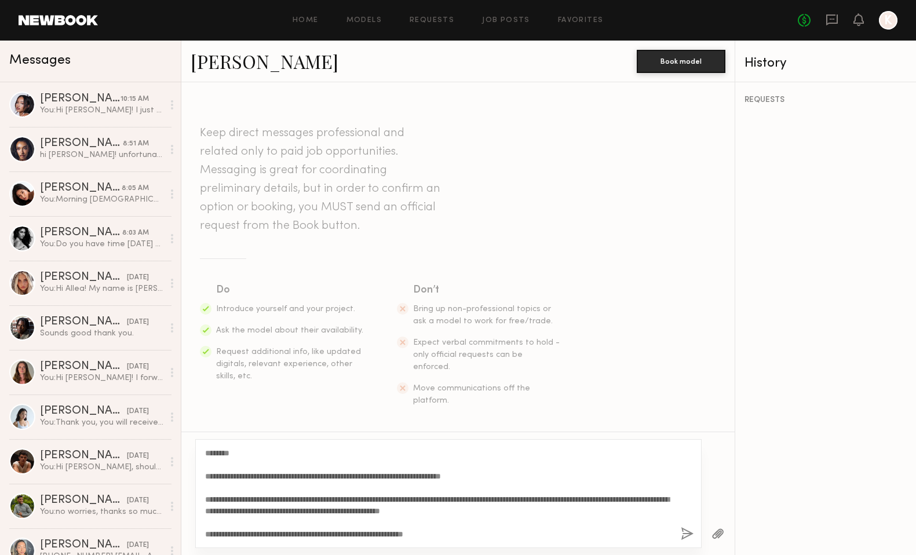
type textarea "**********"
click at [684, 534] on button "button" at bounding box center [687, 534] width 13 height 14
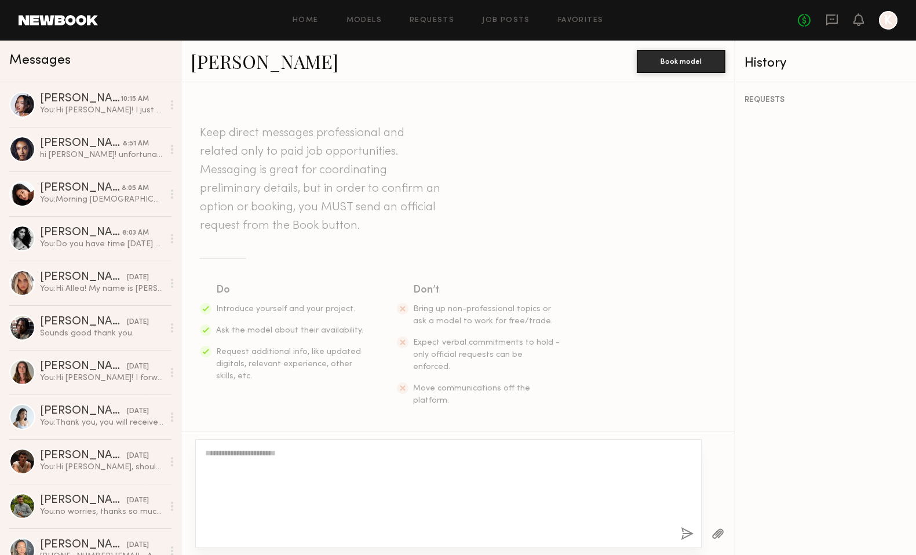
scroll to position [390, 0]
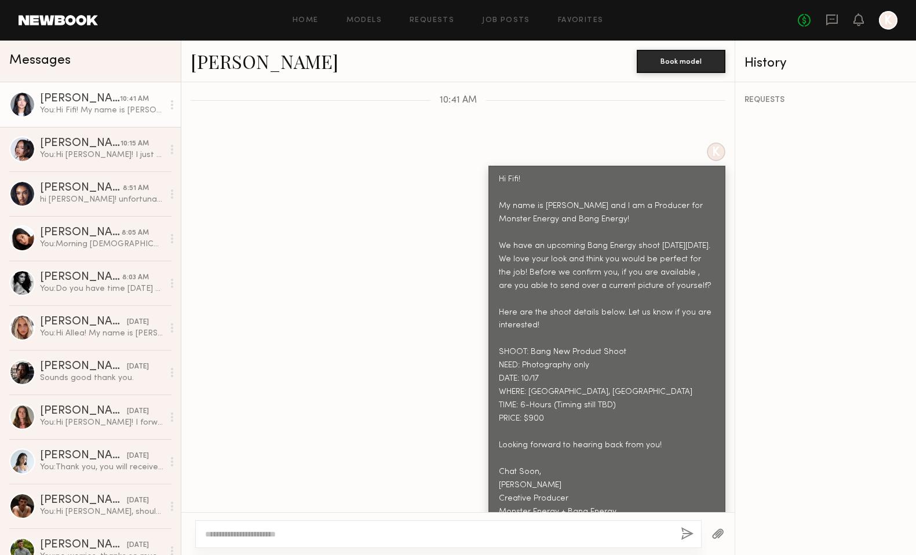
click at [406, 257] on div "K Hi Fifi! My name is Kayla Selenski and I am a Producer for Monster Energy and…" at bounding box center [457, 335] width 553 height 384
click at [300, 220] on div "K Hi Fifi! My name is Kayla Selenski and I am a Producer for Monster Energy and…" at bounding box center [457, 335] width 553 height 384
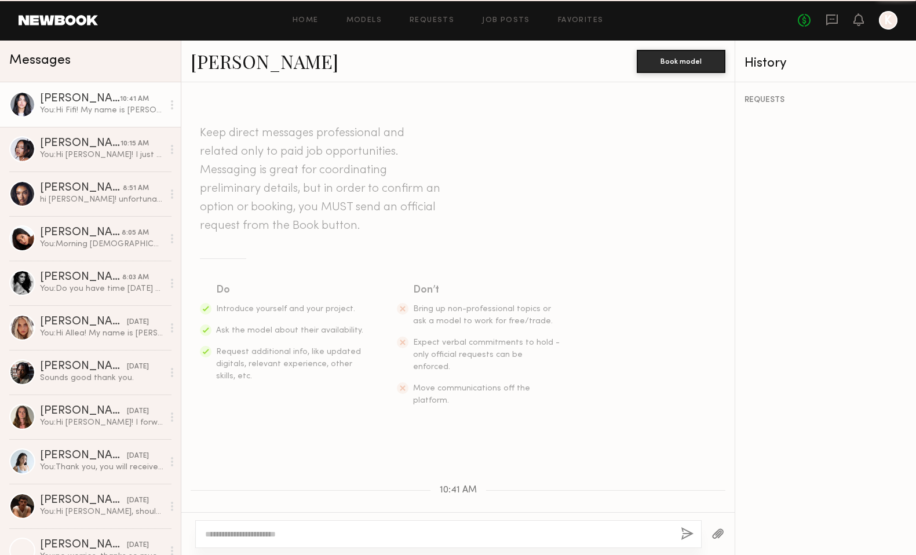
scroll to position [390, 0]
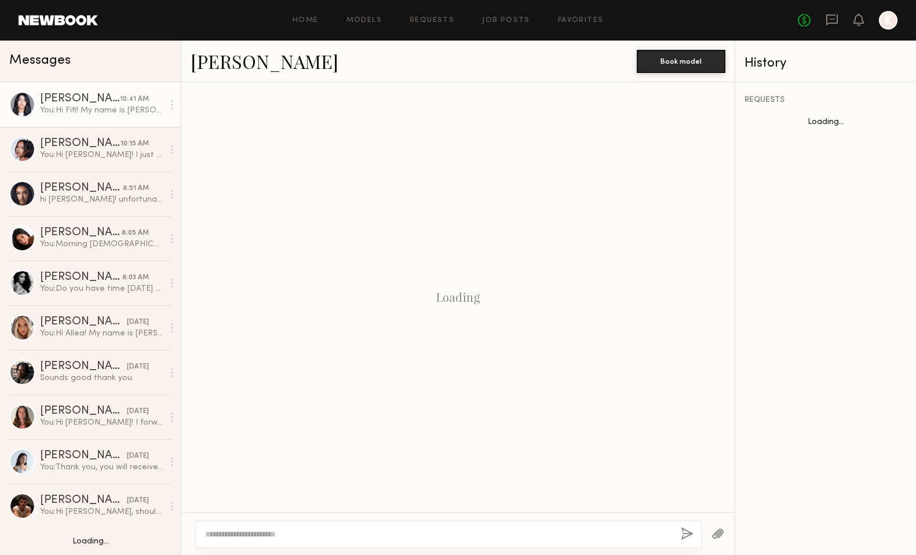
scroll to position [390, 0]
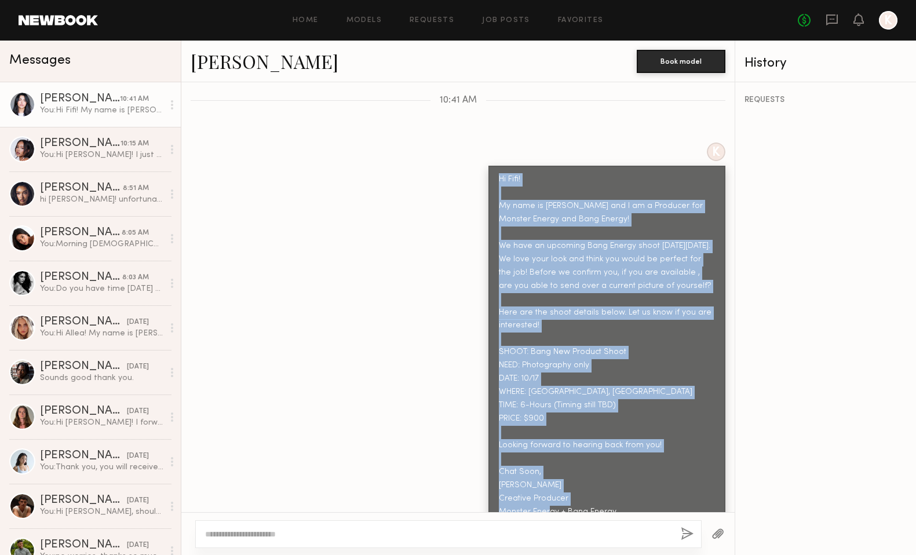
drag, startPoint x: 500, startPoint y: 154, endPoint x: 687, endPoint y: 493, distance: 386.7
click at [687, 493] on div "Hi Fifi! My name is [PERSON_NAME] and I am a Producer for Monster Energy and Ba…" at bounding box center [607, 346] width 216 height 346
copy div "Hi Fifi! My name is [PERSON_NAME] and I am a Producer for Monster Energy and Ba…"
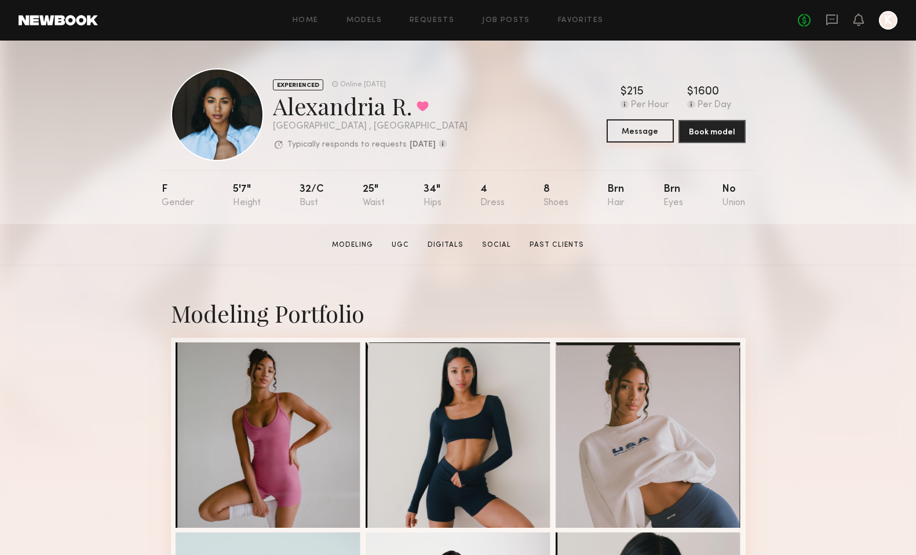
click at [635, 133] on button "Message" at bounding box center [640, 130] width 67 height 23
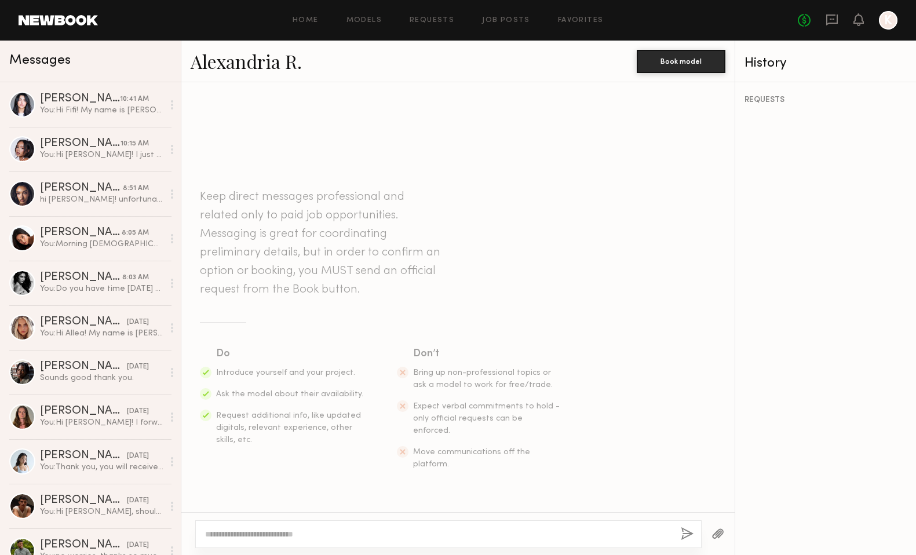
click at [318, 531] on textarea at bounding box center [438, 534] width 466 height 12
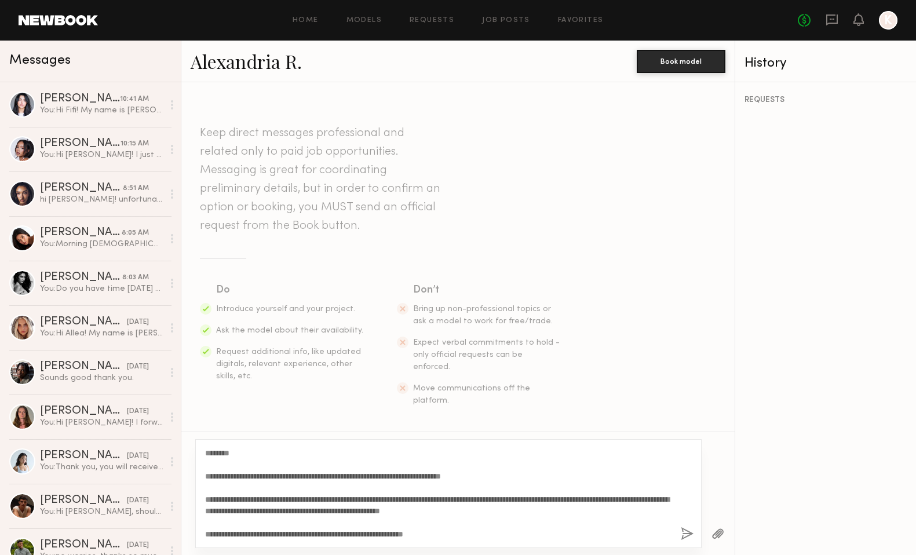
drag, startPoint x: 227, startPoint y: 453, endPoint x: 216, endPoint y: 453, distance: 10.4
click at [216, 453] on textarea "**********" at bounding box center [438, 493] width 466 height 93
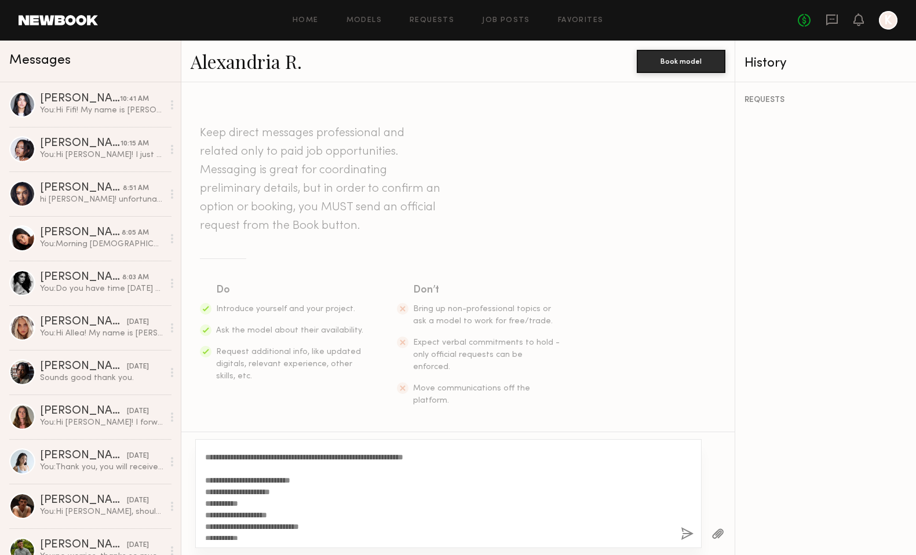
scroll to position [162, 0]
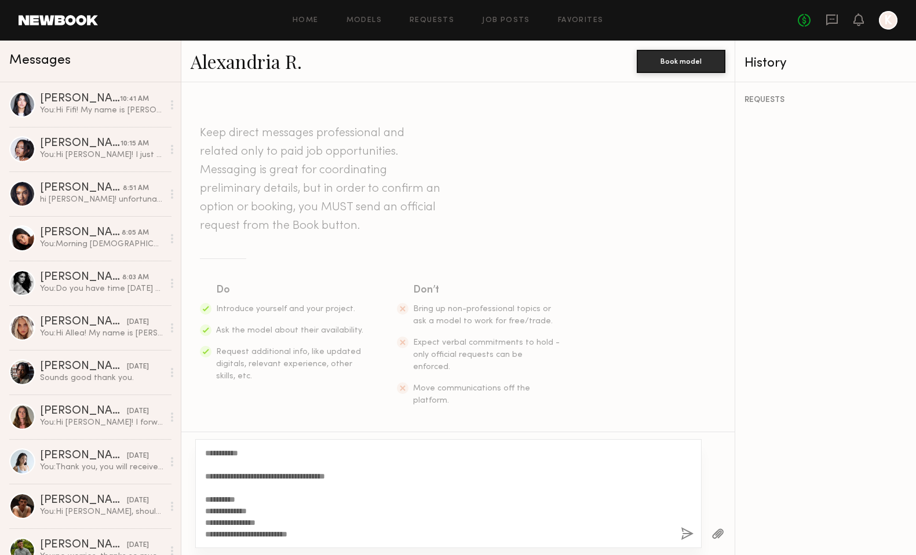
type textarea "**********"
click at [687, 535] on button "button" at bounding box center [687, 534] width 13 height 14
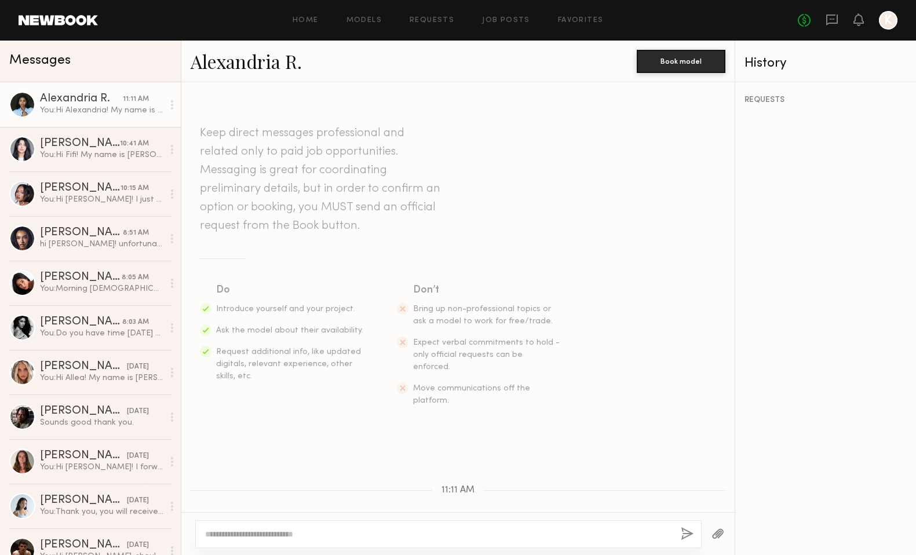
scroll to position [0, 0]
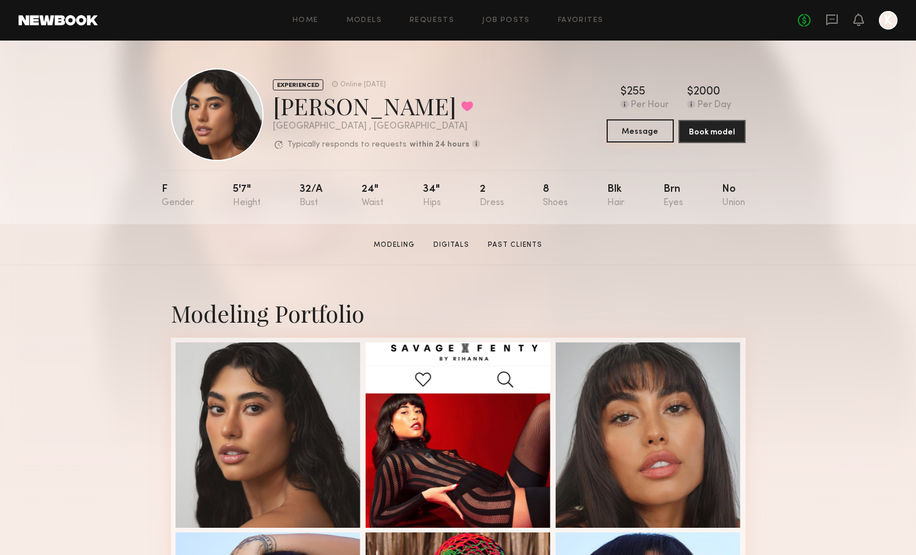
click at [638, 130] on button "Message" at bounding box center [640, 130] width 67 height 23
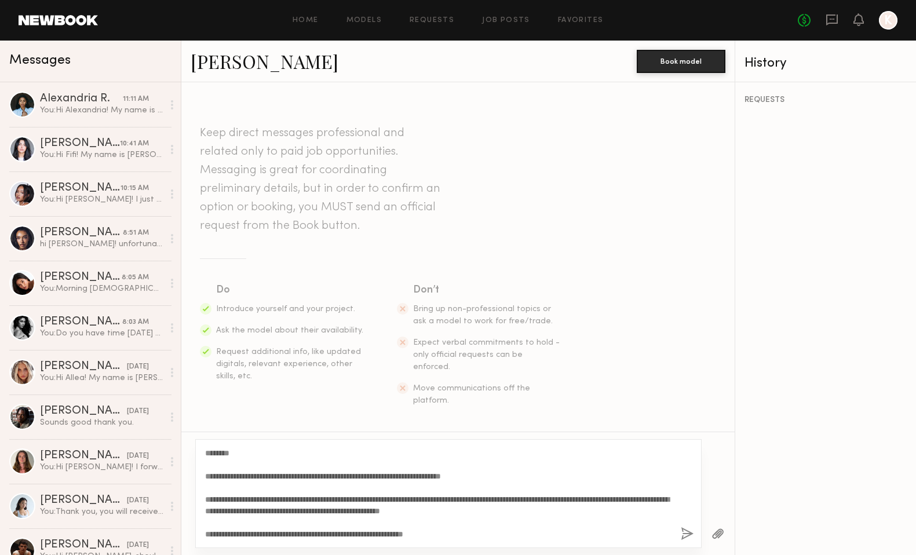
click at [226, 451] on textarea "**********" at bounding box center [438, 493] width 466 height 93
type textarea "**********"
click at [683, 534] on button "button" at bounding box center [687, 534] width 13 height 14
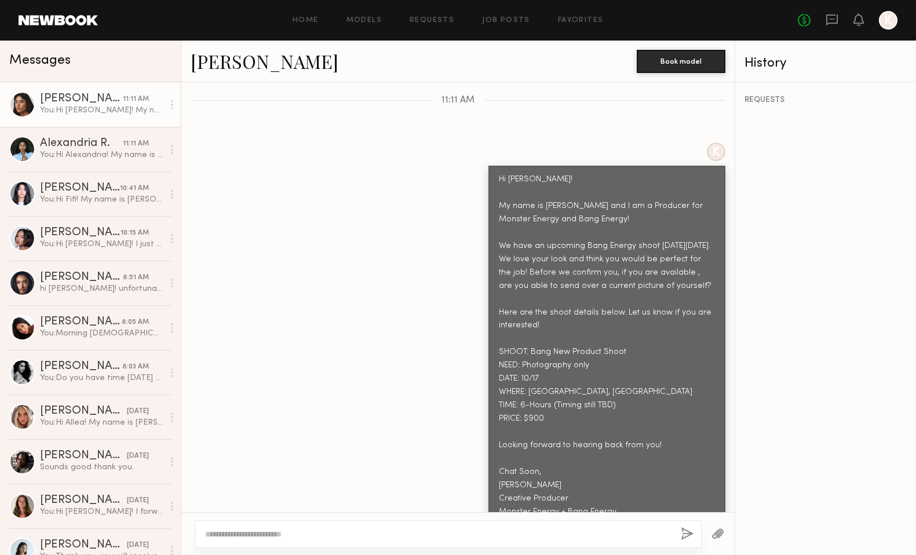
scroll to position [475, 0]
